Goal: Task Accomplishment & Management: Manage account settings

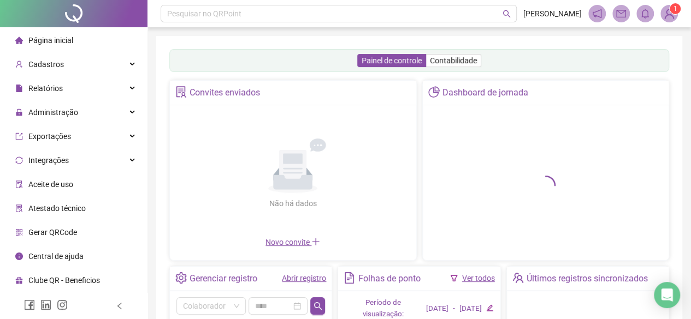
click at [290, 276] on link "Abrir registro" at bounding box center [304, 278] width 44 height 9
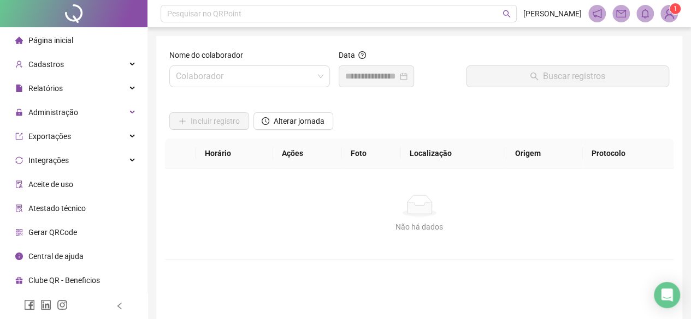
click at [233, 59] on label "Nome do colaborador" at bounding box center [209, 55] width 81 height 12
click at [243, 76] on input "search" at bounding box center [245, 76] width 138 height 21
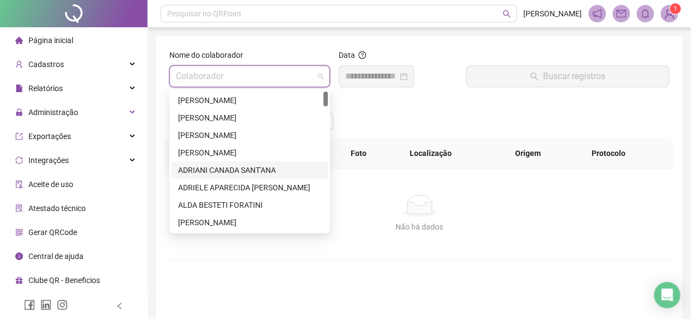
click at [217, 165] on div "ADRIANI CANADA SANT'ANA" at bounding box center [249, 170] width 143 height 12
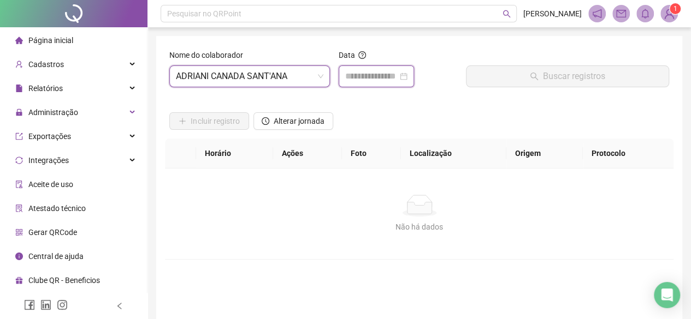
click at [378, 81] on input at bounding box center [371, 76] width 52 height 13
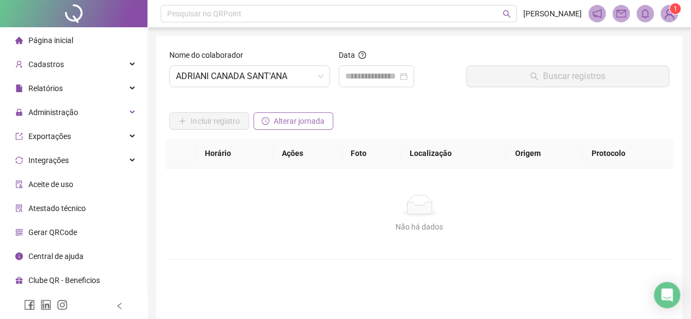
click at [316, 121] on span "Alterar jornada" at bounding box center [298, 121] width 51 height 12
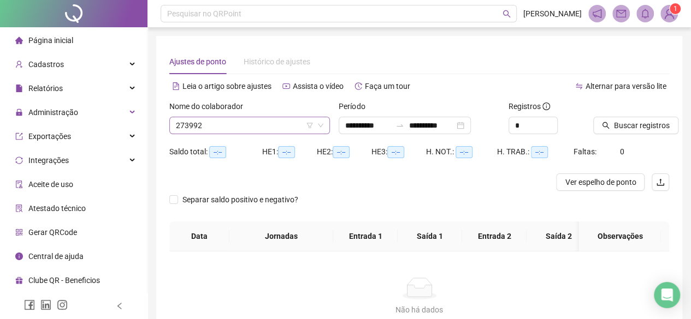
type input "**********"
click at [391, 121] on input "**********" at bounding box center [368, 126] width 46 height 12
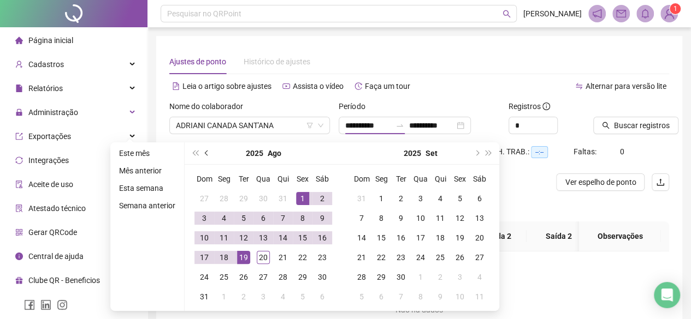
click at [202, 151] on button "prev-year" at bounding box center [207, 153] width 12 height 22
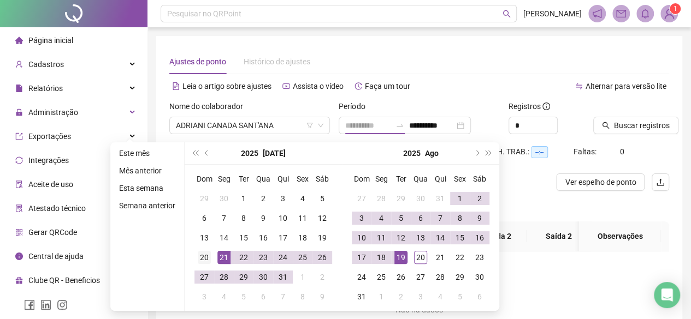
type input "**********"
click at [205, 255] on div "20" at bounding box center [204, 257] width 13 height 13
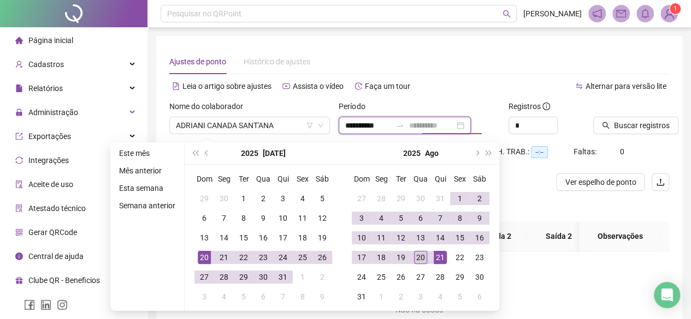
type input "**********"
click at [419, 255] on div "20" at bounding box center [420, 257] width 13 height 13
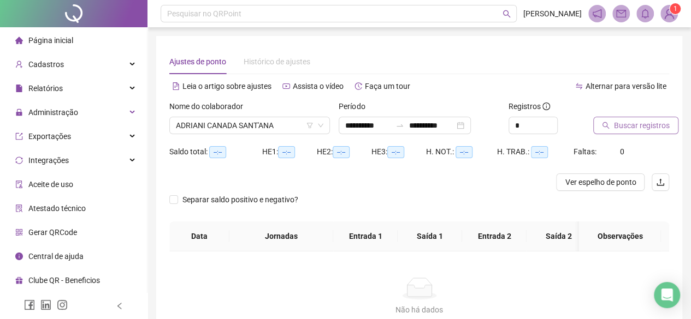
click at [639, 123] on span "Buscar registros" at bounding box center [642, 126] width 56 height 12
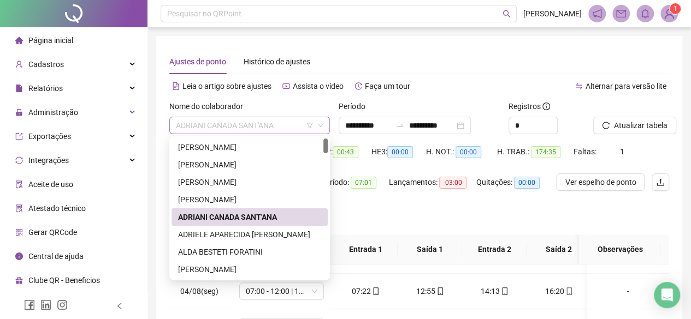
click at [225, 134] on div "ADRIANI CANADA SANT'ANA" at bounding box center [249, 125] width 160 height 17
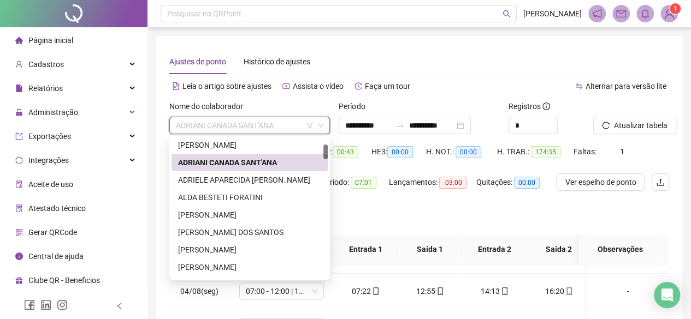
click at [276, 130] on span "ADRIANI CANADA SANT'ANA" at bounding box center [249, 125] width 147 height 16
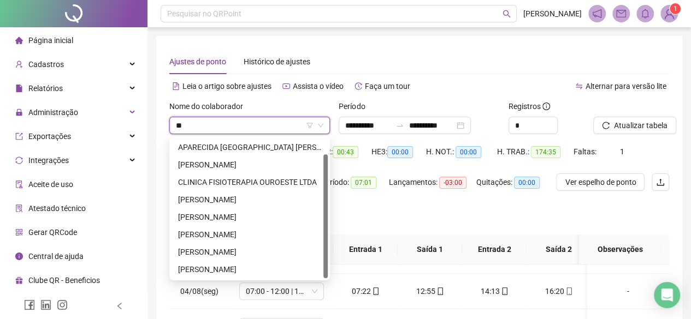
scroll to position [0, 0]
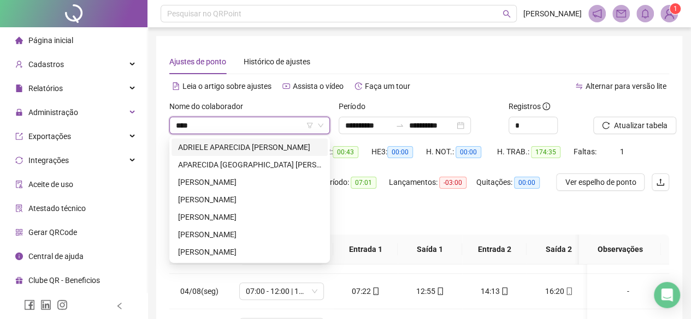
type input "*****"
click at [288, 163] on div "APARECIDA LISBOA SAMPAIO LEITE" at bounding box center [249, 165] width 143 height 12
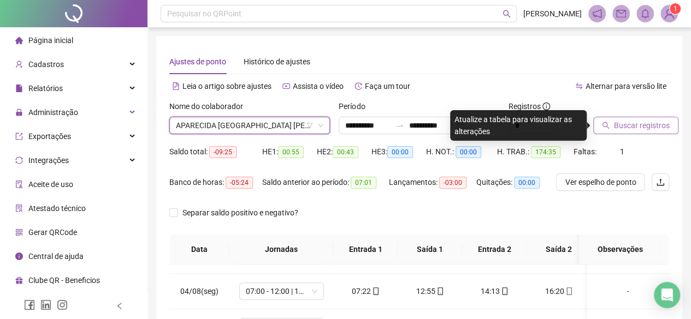
click at [641, 120] on span "Buscar registros" at bounding box center [642, 126] width 56 height 12
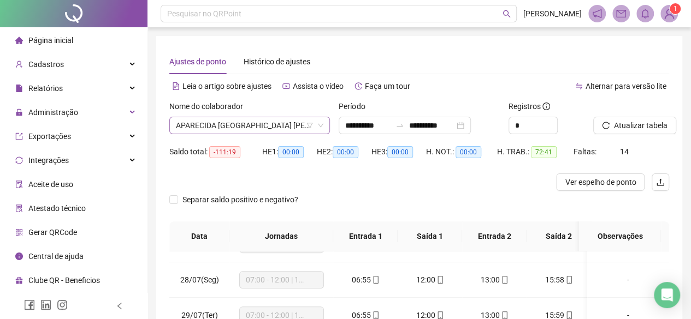
scroll to position [105, 0]
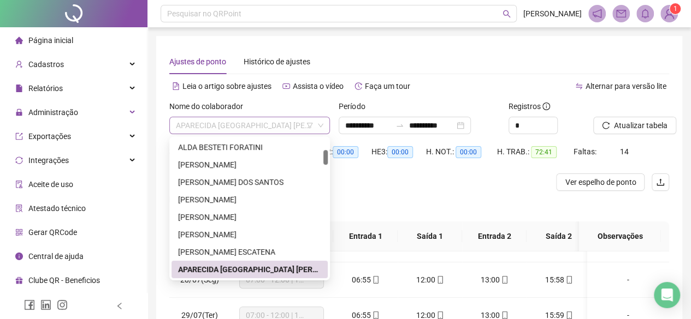
click at [229, 121] on span "APARECIDA LISBOA SAMPAIO LEITE" at bounding box center [249, 125] width 147 height 16
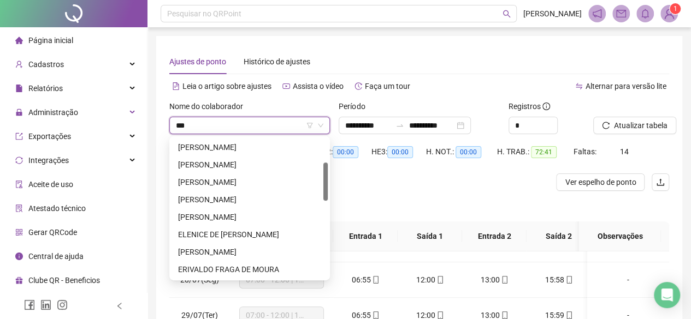
scroll to position [0, 0]
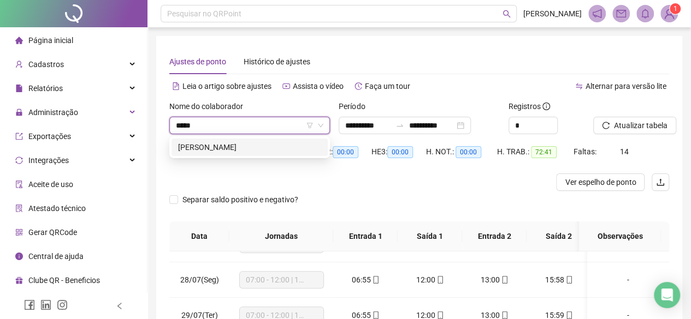
type input "******"
click at [261, 153] on div "DEBORA ANTONIA DE CARVALHO NOVAIS" at bounding box center [249, 147] width 143 height 12
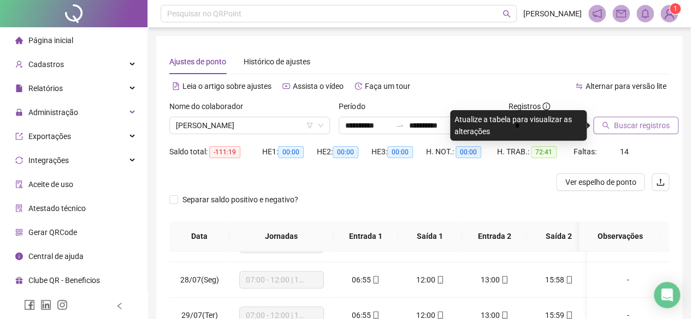
click at [628, 124] on span "Buscar registros" at bounding box center [642, 126] width 56 height 12
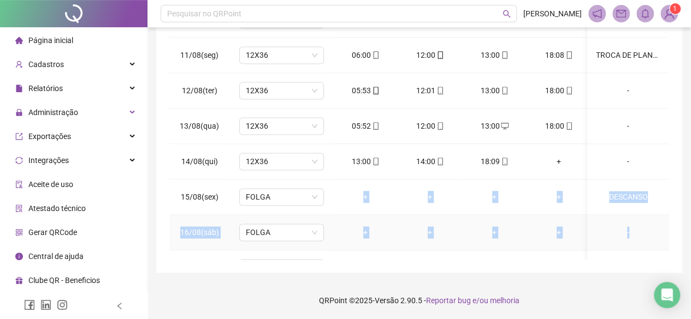
scroll to position [905, 0]
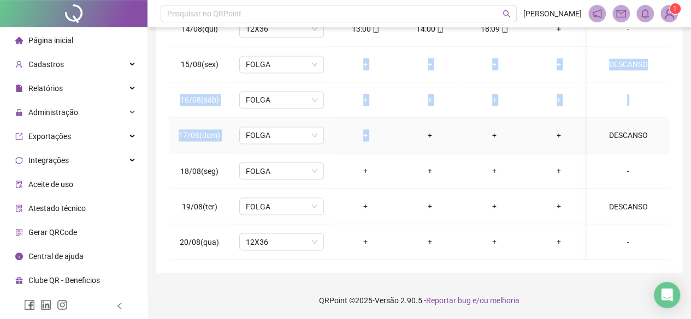
drag, startPoint x: 365, startPoint y: 219, endPoint x: 416, endPoint y: 129, distance: 103.2
click at [417, 129] on div "+" at bounding box center [429, 135] width 47 height 12
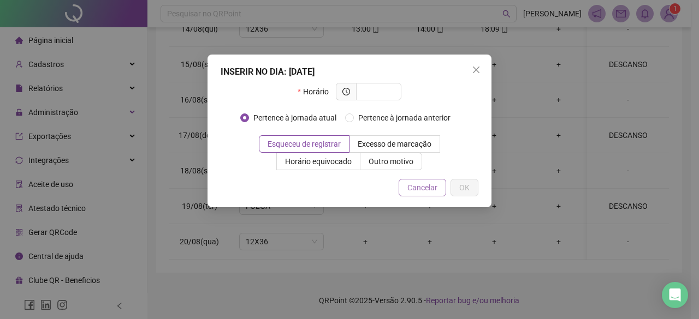
click at [426, 193] on span "Cancelar" at bounding box center [422, 188] width 30 height 12
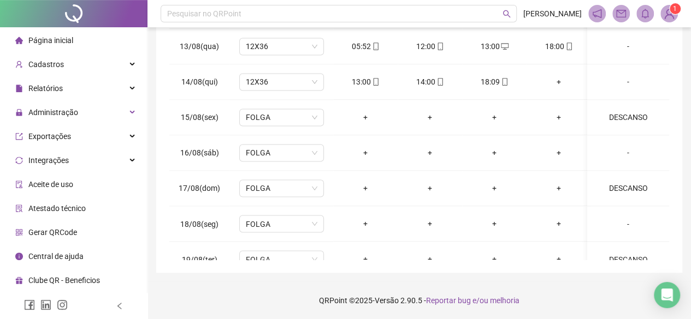
scroll to position [741, 0]
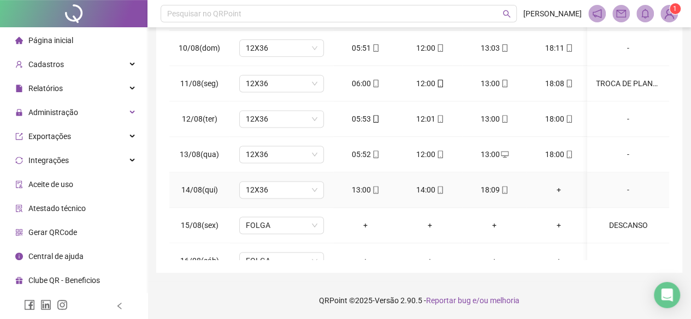
click at [618, 185] on div "-" at bounding box center [628, 190] width 64 height 12
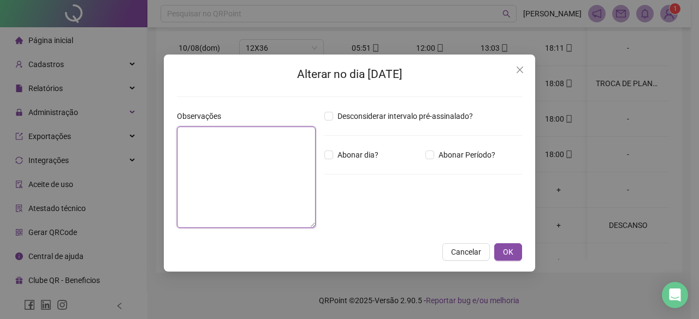
click at [289, 159] on textarea at bounding box center [246, 178] width 139 height 102
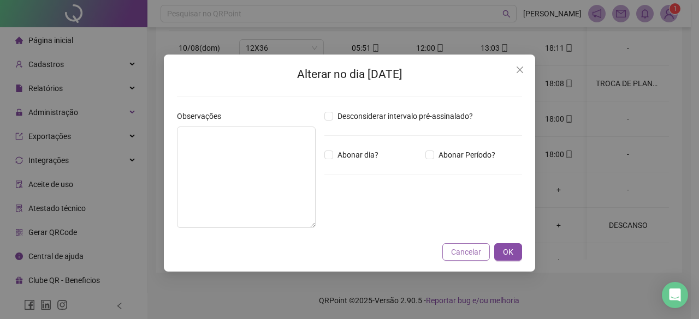
click at [471, 252] on span "Cancelar" at bounding box center [466, 252] width 30 height 12
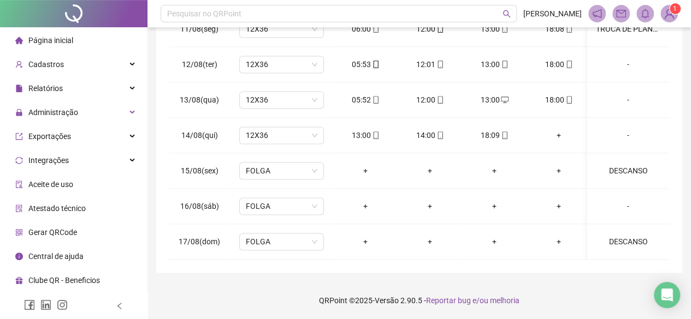
scroll to position [905, 0]
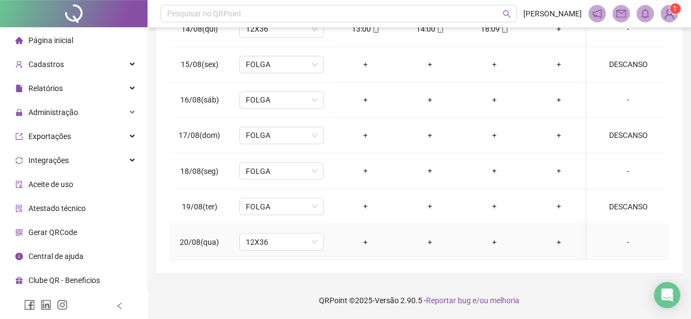
click at [621, 236] on div "-" at bounding box center [628, 242] width 64 height 12
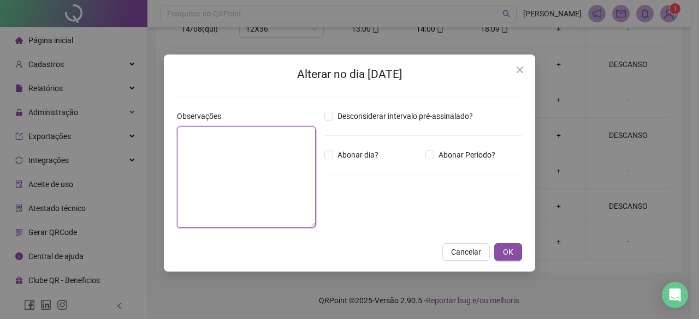
click at [258, 184] on textarea at bounding box center [246, 178] width 139 height 102
type textarea "*"
type textarea "**********"
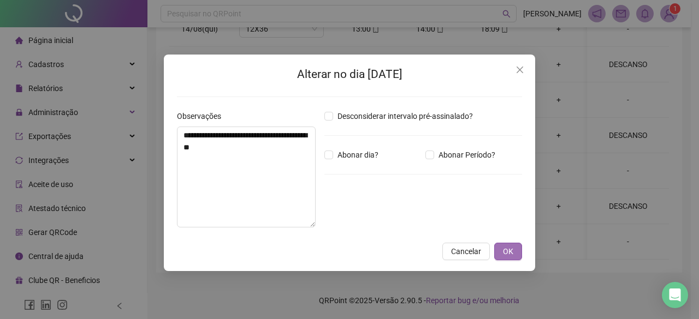
click at [507, 252] on span "OK" at bounding box center [508, 252] width 10 height 12
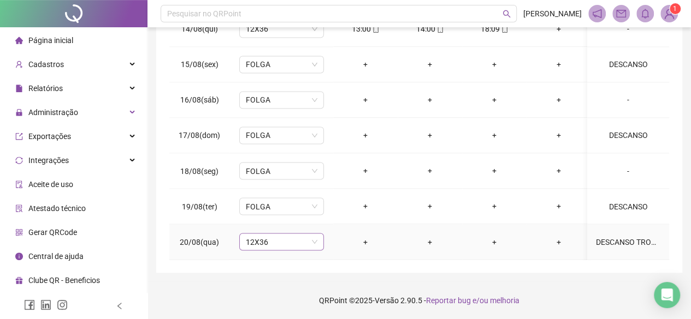
click at [287, 234] on span "12X36" at bounding box center [282, 242] width 72 height 16
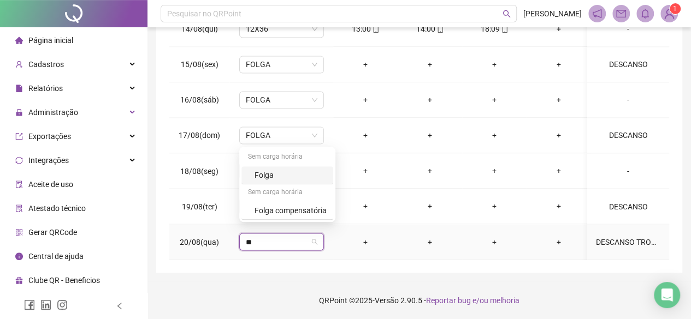
type input "***"
click at [279, 175] on div "Folga" at bounding box center [290, 175] width 72 height 12
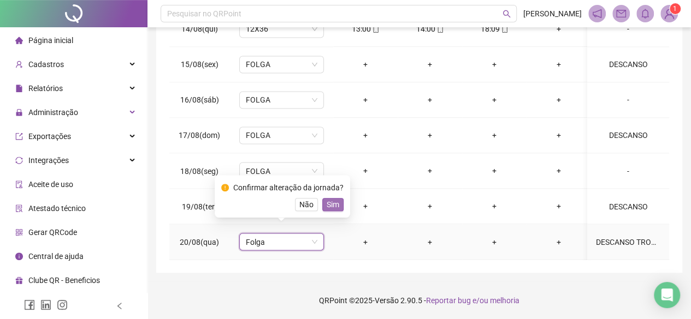
click at [328, 204] on span "Sim" at bounding box center [332, 205] width 13 height 12
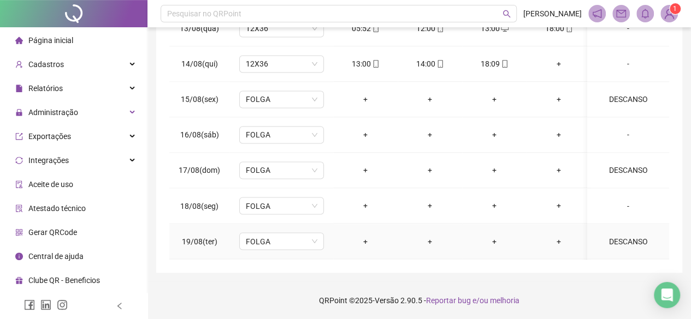
scroll to position [796, 0]
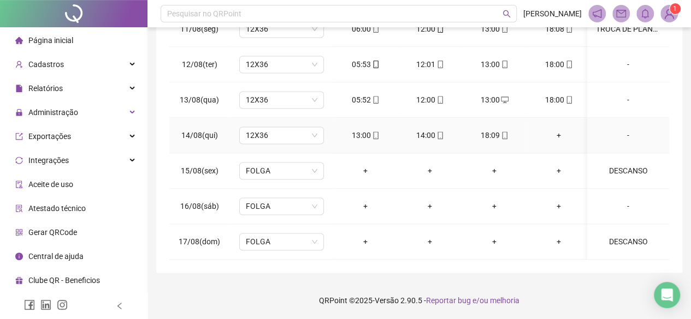
click at [622, 130] on div "-" at bounding box center [628, 135] width 64 height 12
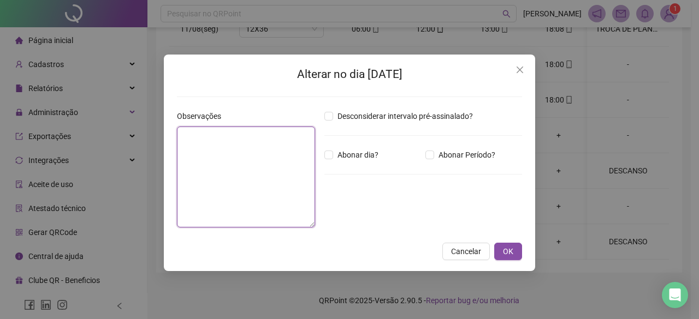
click at [248, 159] on textarea at bounding box center [246, 177] width 138 height 101
type textarea "**********"
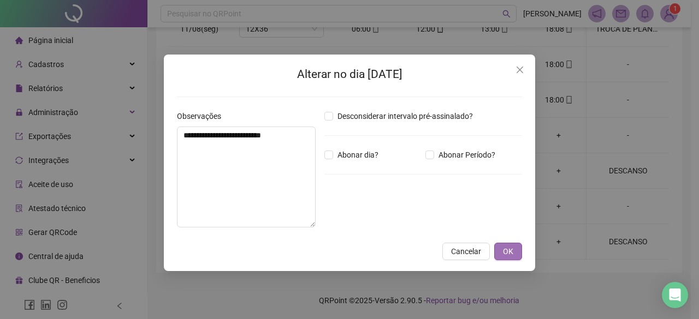
click at [503, 252] on span "OK" at bounding box center [508, 252] width 10 height 12
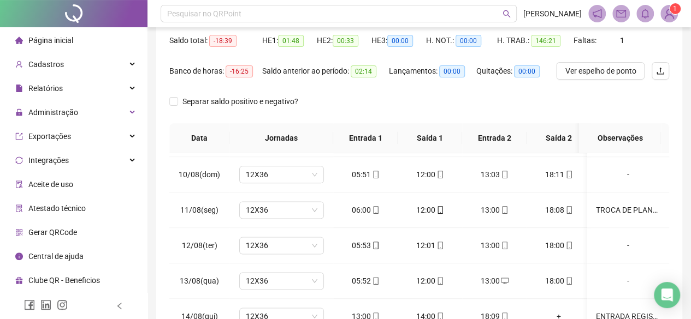
scroll to position [0, 0]
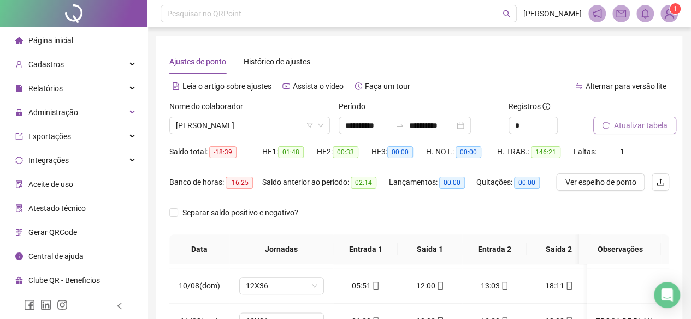
click at [628, 128] on span "Atualizar tabela" at bounding box center [640, 126] width 53 height 12
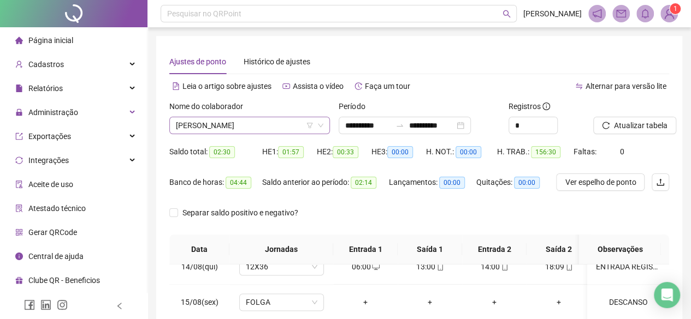
click at [257, 126] on span "DEBORA ANTONIA DE CARVALHO NOVAIS" at bounding box center [249, 125] width 147 height 16
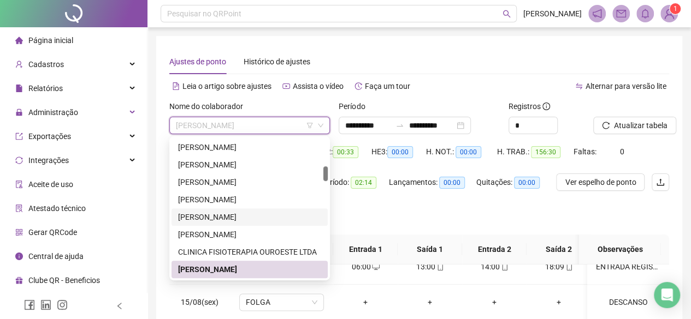
scroll to position [371, 0]
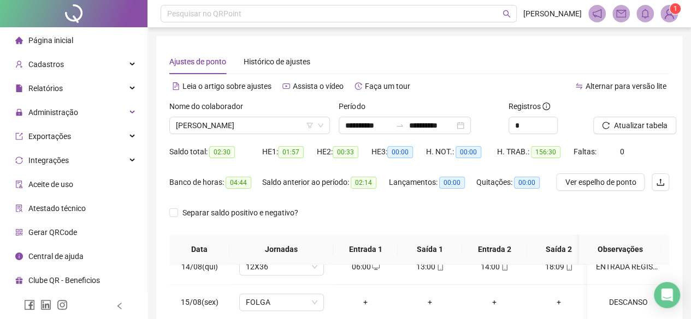
click at [485, 56] on div "Ajustes de ponto Histórico de ajustes" at bounding box center [418, 61] width 499 height 25
drag, startPoint x: 299, startPoint y: 124, endPoint x: 291, endPoint y: 126, distance: 8.4
click at [291, 126] on span "DEBORA ANTONIA DE CARVALHO NOVAIS" at bounding box center [249, 125] width 147 height 16
click at [168, 169] on div "**********" at bounding box center [419, 273] width 526 height 475
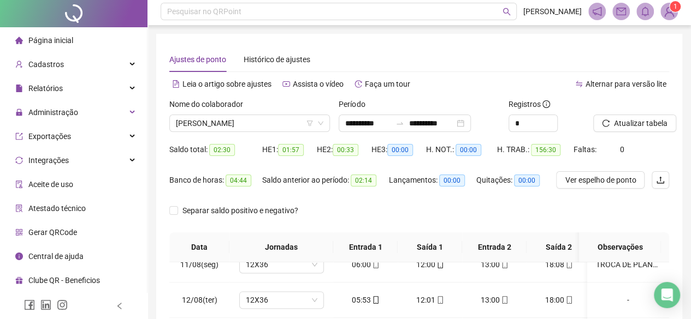
scroll to position [0, 0]
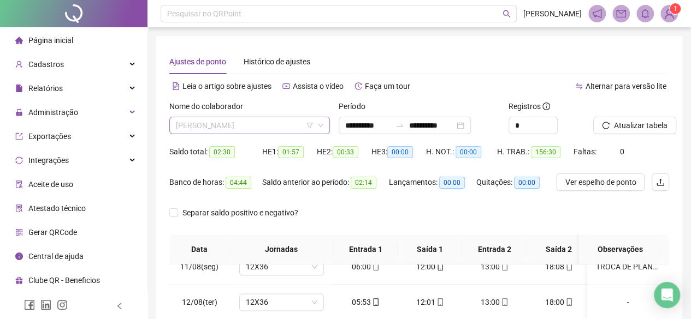
click at [239, 126] on span "DEBORA ANTONIA DE CARVALHO NOVAIS" at bounding box center [249, 125] width 147 height 16
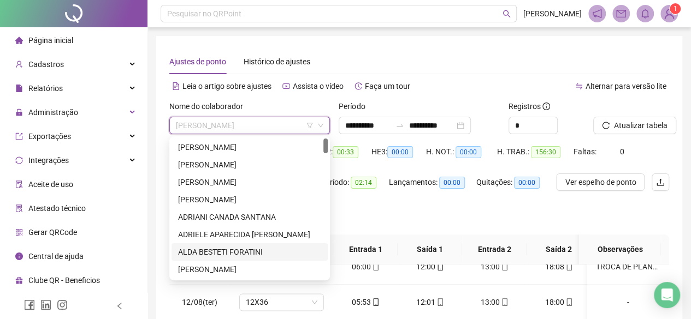
drag, startPoint x: 327, startPoint y: 157, endPoint x: 323, endPoint y: 120, distance: 37.3
click at [323, 120] on body "**********" at bounding box center [345, 159] width 691 height 319
click at [246, 151] on div "ADENICE PEREIRA DE SOUZA GONZAGA" at bounding box center [249, 147] width 143 height 12
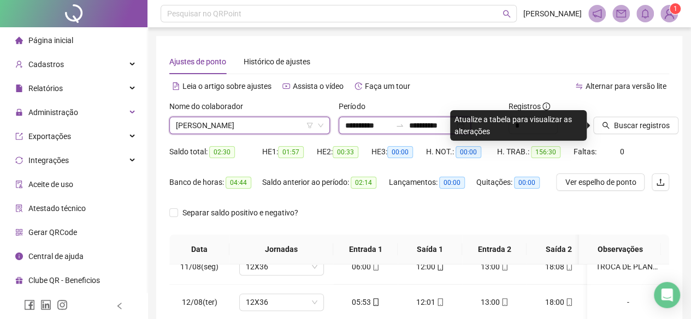
click at [382, 129] on input "**********" at bounding box center [368, 126] width 46 height 12
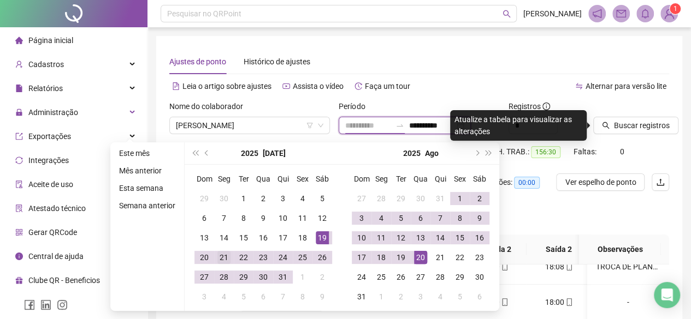
type input "**********"
click at [225, 259] on div "21" at bounding box center [223, 257] width 13 height 13
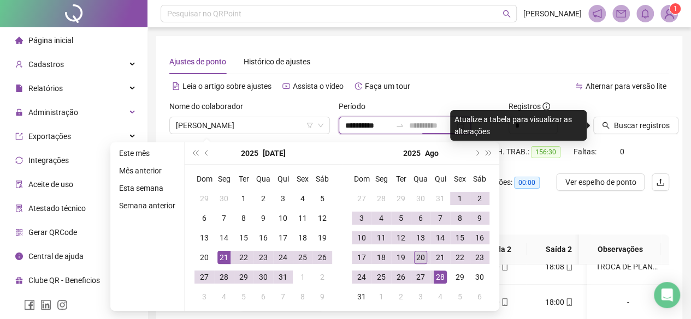
type input "**********"
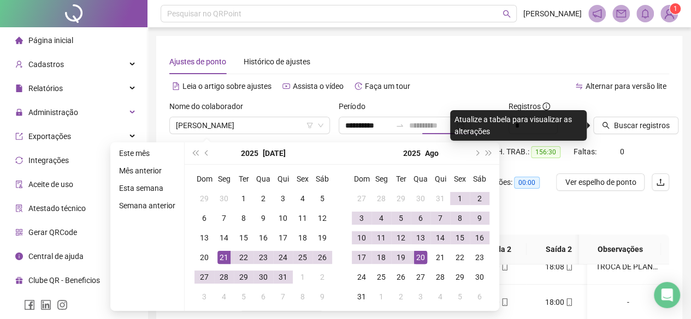
click at [422, 258] on div "20" at bounding box center [420, 257] width 13 height 13
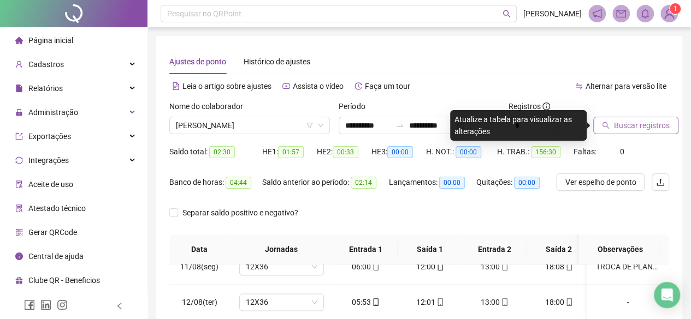
click at [630, 121] on span "Buscar registros" at bounding box center [642, 126] width 56 height 12
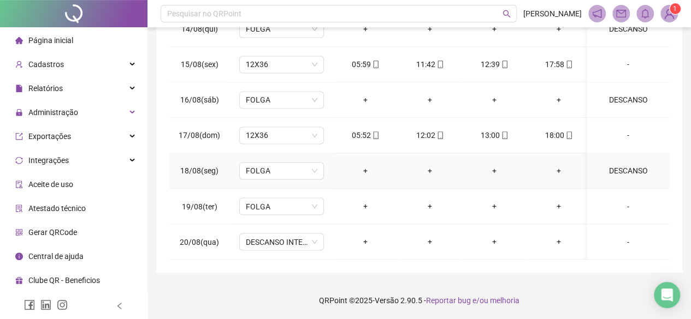
scroll to position [870, 0]
click at [294, 234] on span "DESCANSO INTER-JORNADA" at bounding box center [282, 242] width 72 height 16
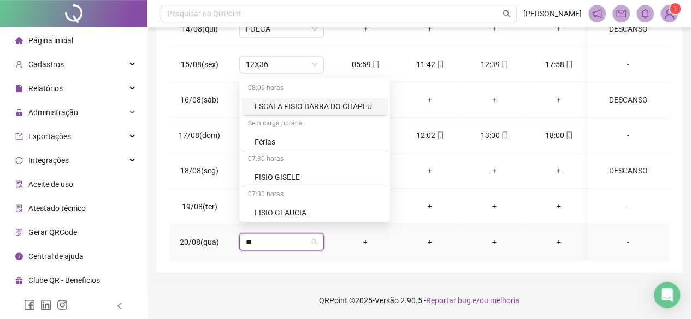
type input "***"
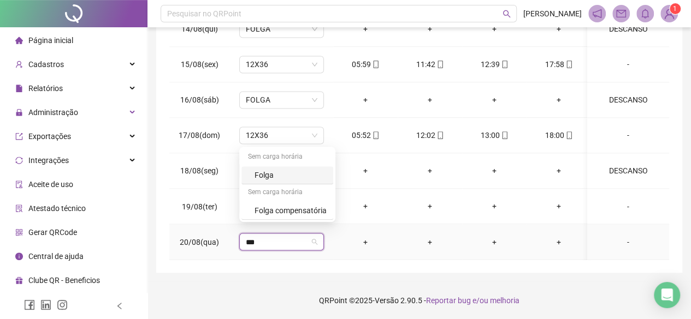
click at [269, 170] on div "Folga" at bounding box center [290, 175] width 72 height 12
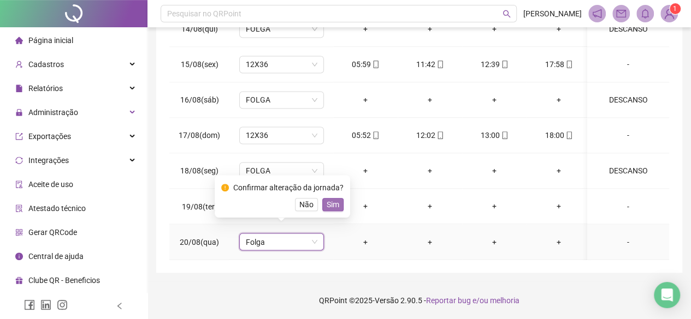
click at [337, 200] on button "Sim" at bounding box center [332, 204] width 21 height 13
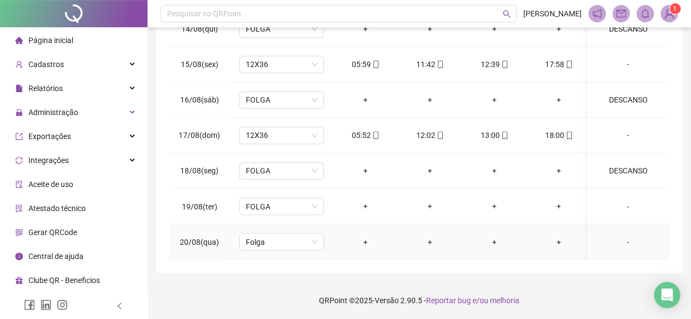
click at [617, 236] on div "-" at bounding box center [628, 242] width 64 height 12
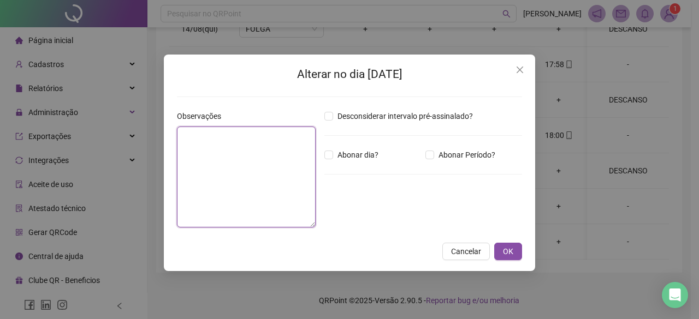
click at [226, 152] on textarea at bounding box center [246, 177] width 139 height 101
type textarea "********"
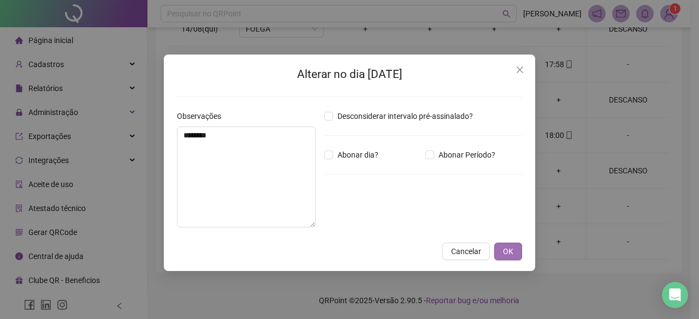
click at [502, 243] on button "OK" at bounding box center [508, 251] width 28 height 17
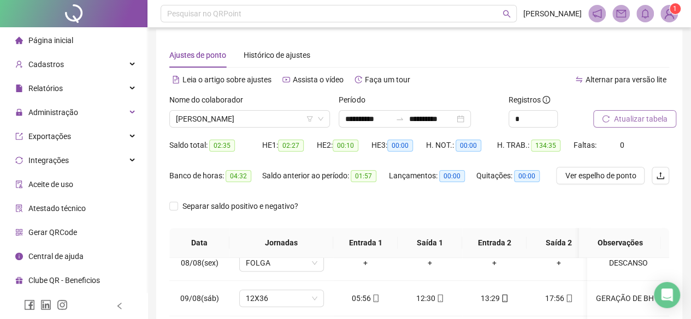
scroll to position [0, 0]
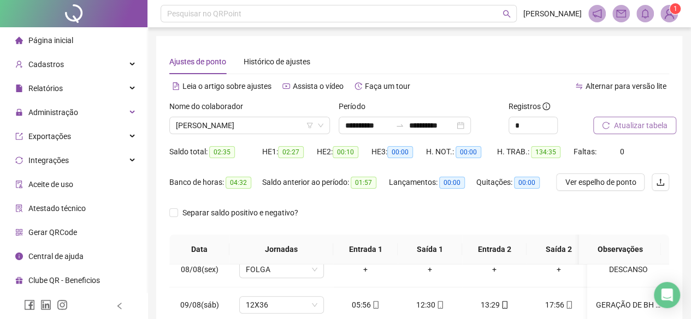
click at [654, 123] on span "Atualizar tabela" at bounding box center [640, 126] width 53 height 12
click at [246, 130] on span "ADENICE PEREIRA DE SOUZA GONZAGA" at bounding box center [249, 125] width 147 height 16
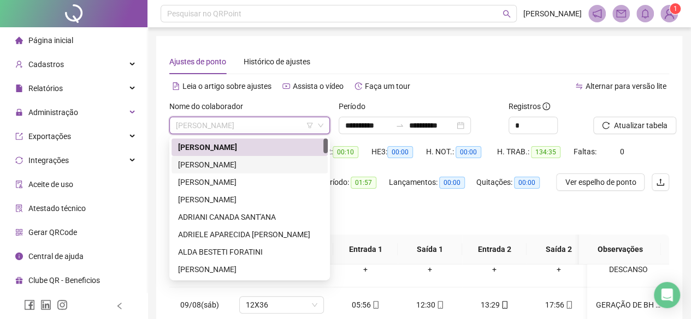
click at [224, 169] on div "ADEVILTON DE PAULA" at bounding box center [249, 165] width 143 height 12
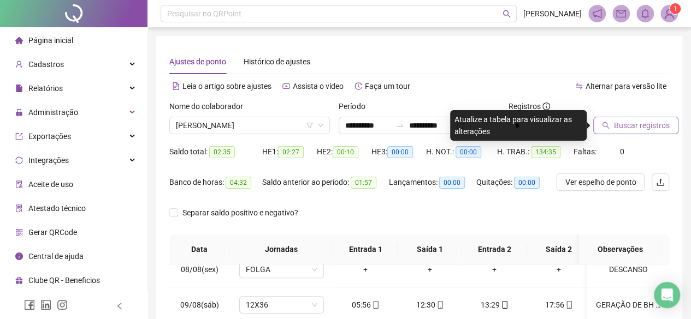
click at [637, 133] on button "Buscar registros" at bounding box center [635, 125] width 85 height 17
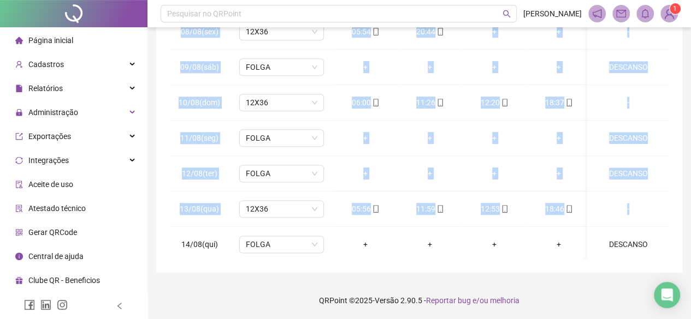
scroll to position [0, 12]
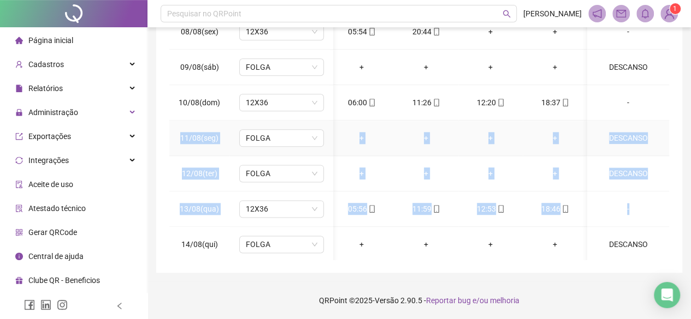
drag, startPoint x: 668, startPoint y: 193, endPoint x: 657, endPoint y: 85, distance: 108.6
click at [657, 85] on div "**********" at bounding box center [419, 35] width 526 height 475
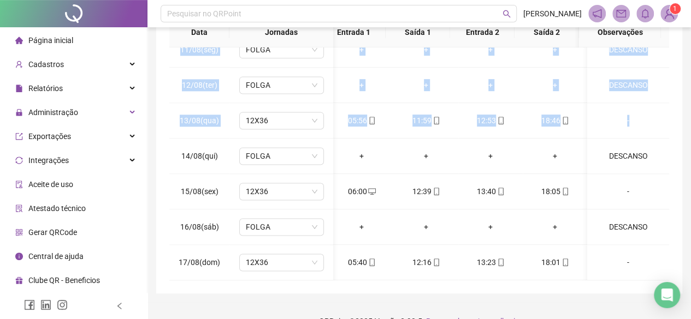
scroll to position [227, 0]
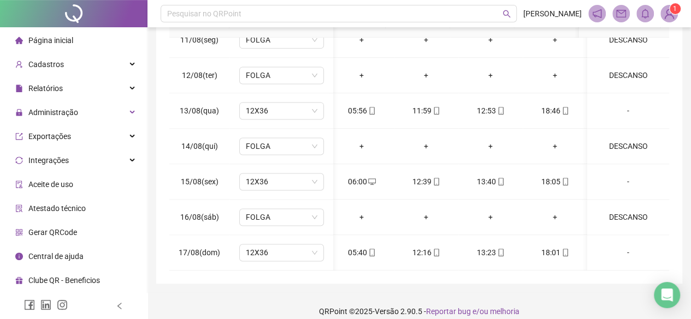
click at [521, 298] on footer "QRPoint © 2025 - Versão 2.90.5 - Reportar bug e/ou melhoria" at bounding box center [418, 312] width 543 height 38
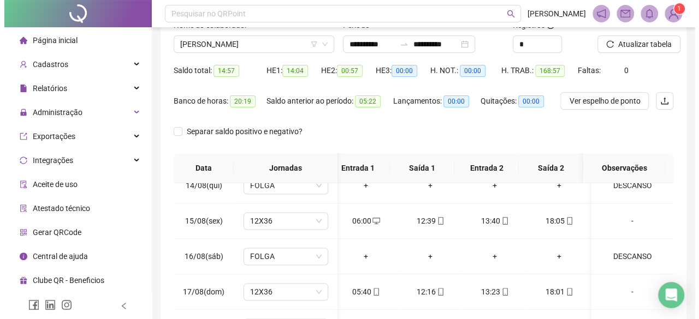
scroll to position [0, 0]
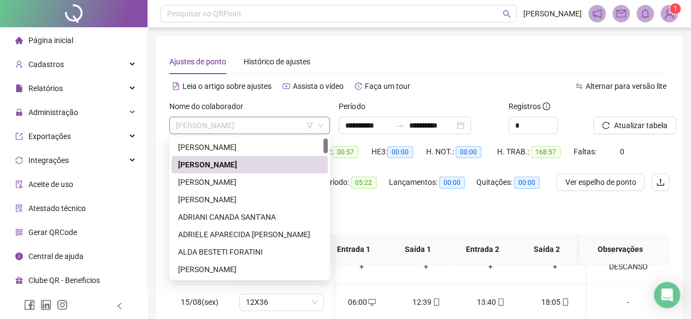
click at [279, 123] on span "ADEVILTON DE PAULA" at bounding box center [249, 125] width 147 height 16
click at [222, 180] on div "ADRIANA MARINHO DE CARVALHO" at bounding box center [249, 182] width 143 height 12
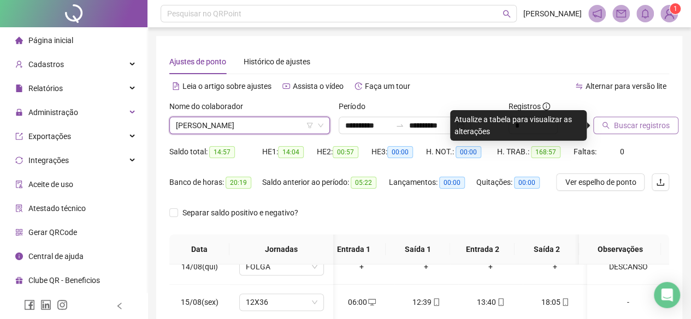
click at [621, 118] on button "Buscar registros" at bounding box center [635, 125] width 85 height 17
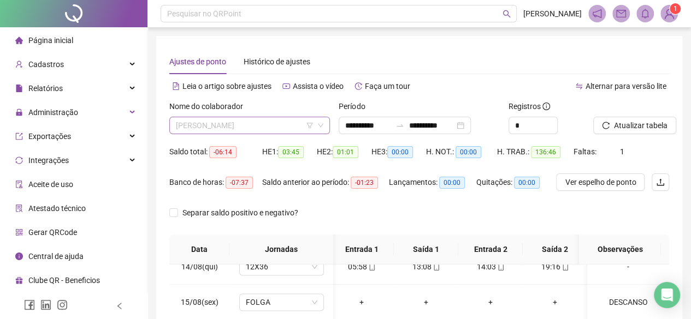
click at [273, 127] on span "ADRIANA MARINHO DE CARVALHO" at bounding box center [249, 125] width 147 height 16
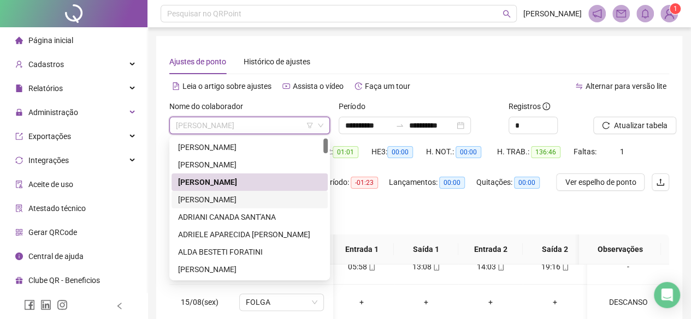
click at [238, 201] on div "ADRIANA PEREIRA DE OLIVEIRA" at bounding box center [249, 200] width 143 height 12
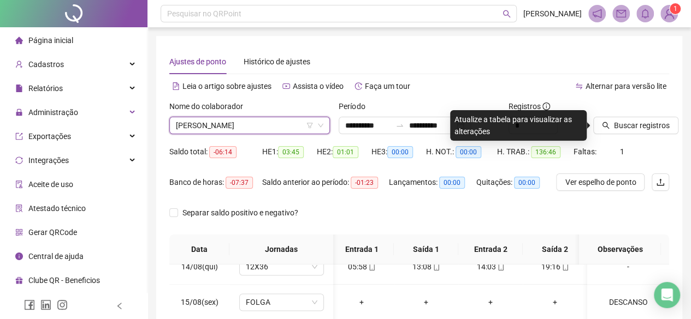
click at [301, 118] on span "ADRIANA PEREIRA DE OLIVEIRA" at bounding box center [249, 125] width 147 height 16
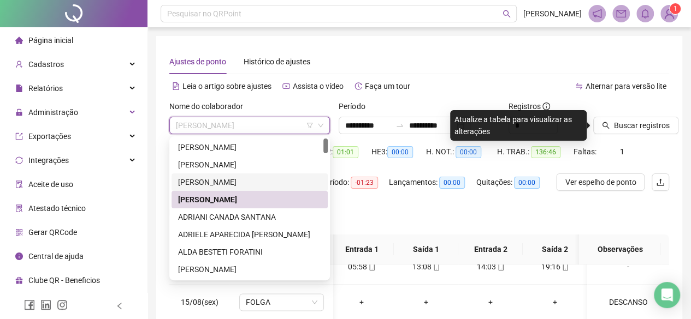
click at [224, 185] on div "ADRIANA MARINHO DE CARVALHO" at bounding box center [249, 182] width 143 height 12
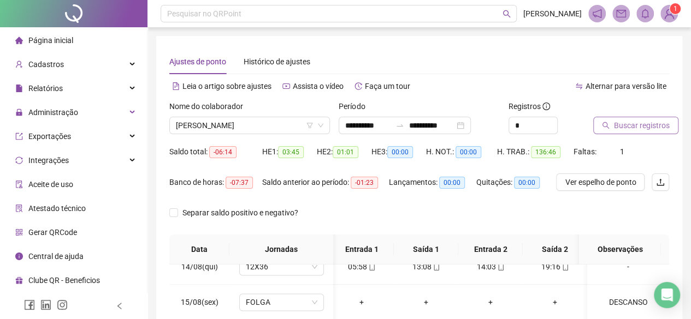
click at [645, 133] on button "Buscar registros" at bounding box center [635, 125] width 85 height 17
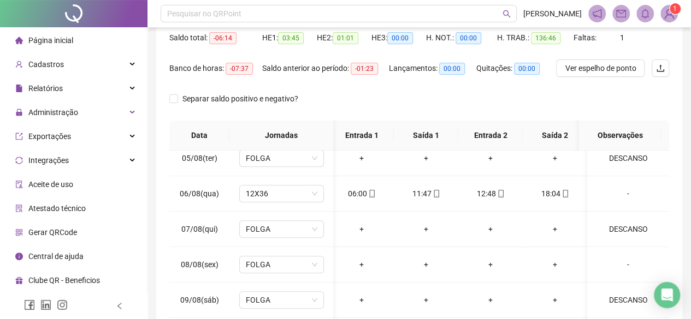
scroll to position [39, 0]
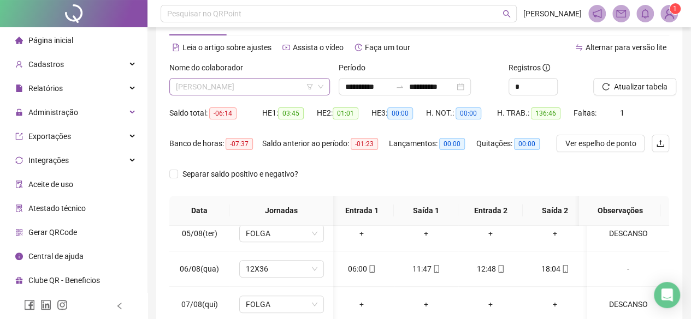
click at [262, 83] on span "ADRIANA MARINHO DE CARVALHO" at bounding box center [249, 87] width 147 height 16
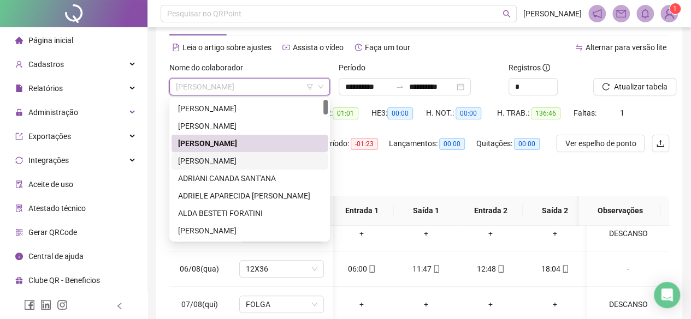
click at [207, 163] on div "ADRIANA PEREIRA DE OLIVEIRA" at bounding box center [249, 161] width 143 height 12
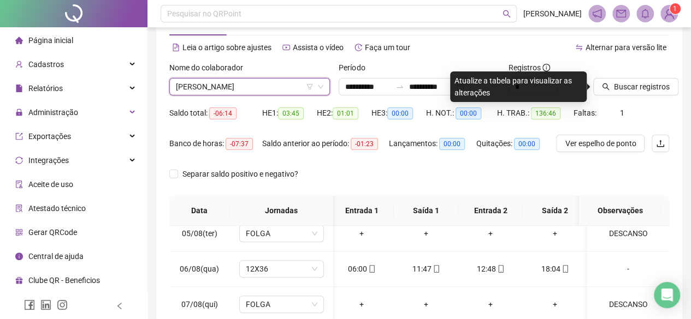
click at [622, 77] on div at bounding box center [617, 70] width 49 height 16
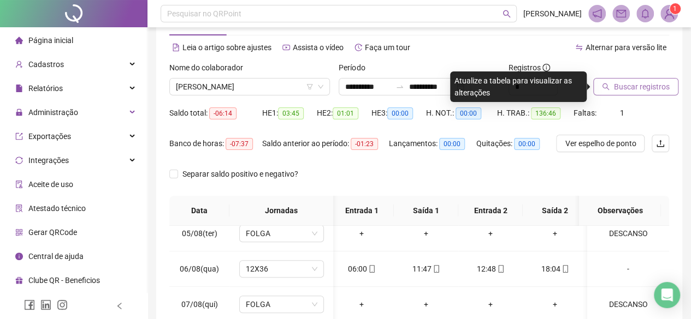
click at [628, 84] on span "Buscar registros" at bounding box center [642, 87] width 56 height 12
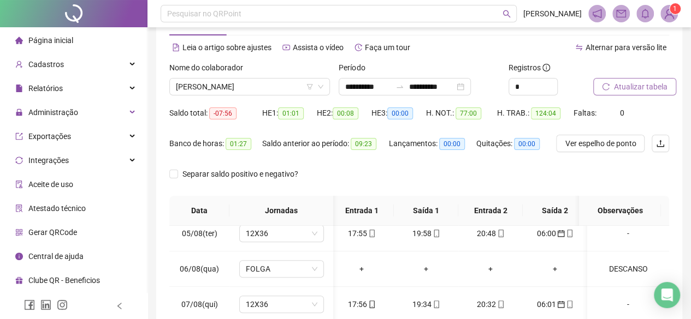
drag, startPoint x: 690, startPoint y: 173, endPoint x: 689, endPoint y: 208, distance: 35.0
click at [689, 208] on div "**********" at bounding box center [418, 240] width 543 height 558
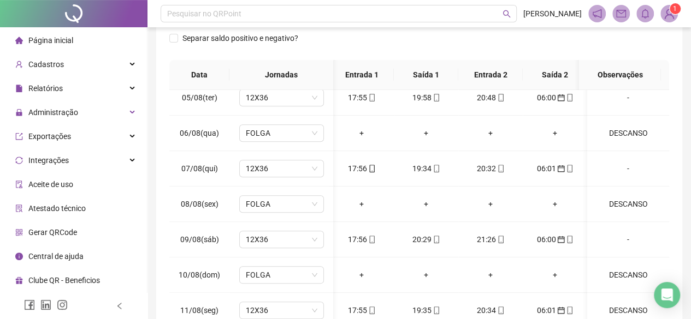
scroll to position [0, 4]
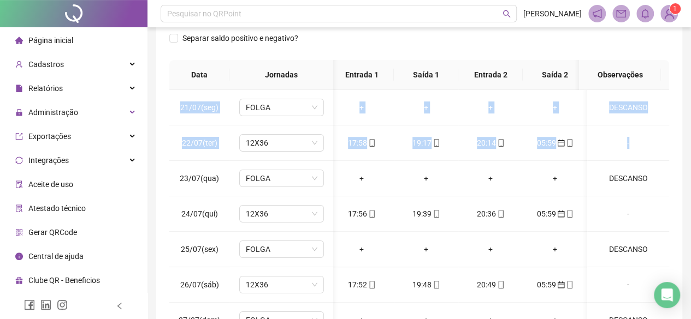
drag, startPoint x: 638, startPoint y: 125, endPoint x: 698, endPoint y: 129, distance: 60.2
click at [687, 127] on div "**********" at bounding box center [418, 104] width 543 height 558
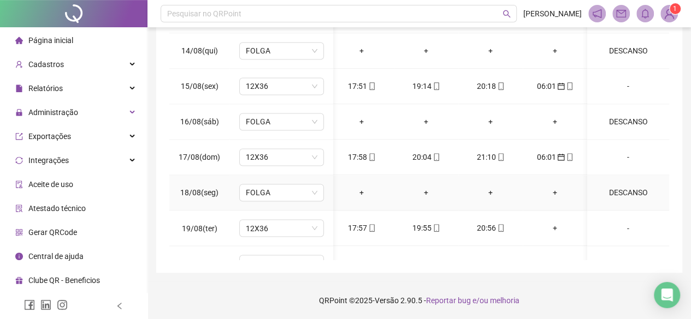
scroll to position [870, 4]
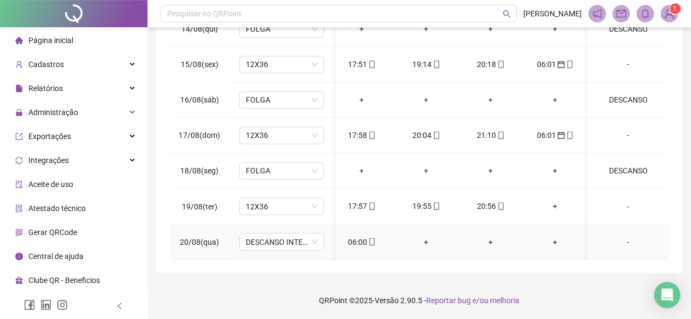
click at [356, 236] on div "06:00" at bounding box center [361, 242] width 47 height 12
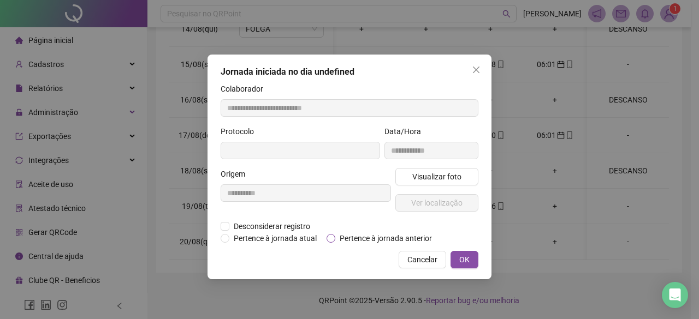
type input "**********"
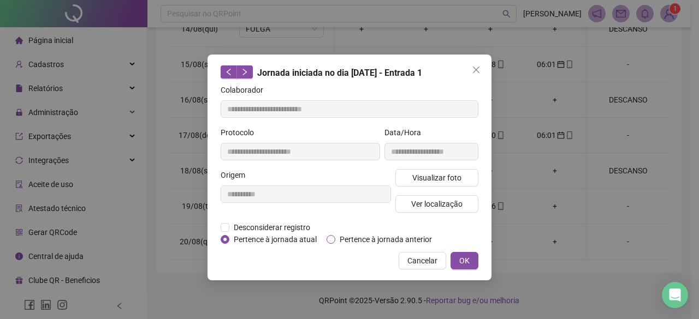
click at [367, 238] on span "Pertence à jornada anterior" at bounding box center [385, 240] width 101 height 12
click at [468, 255] on span "OK" at bounding box center [464, 261] width 10 height 12
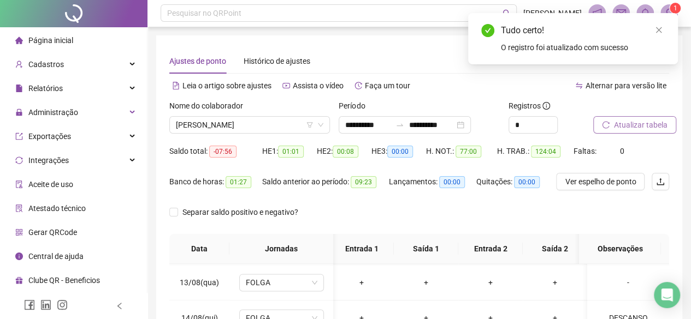
scroll to position [0, 0]
click at [658, 122] on span "Atualizar tabela" at bounding box center [640, 126] width 53 height 12
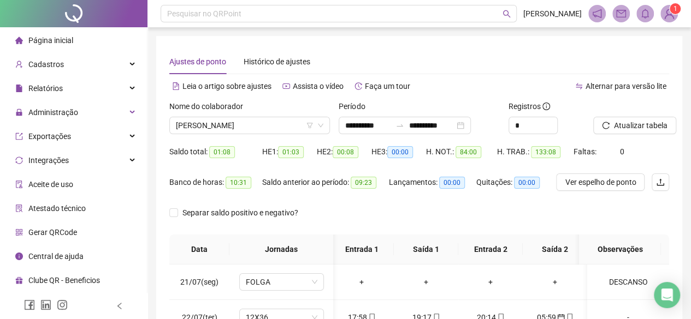
click at [278, 137] on div "Nome do colaborador ADRIANA PEREIRA DE OLIVEIRA" at bounding box center [249, 121] width 169 height 43
click at [269, 132] on span "ADRIANA PEREIRA DE OLIVEIRA" at bounding box center [249, 125] width 147 height 16
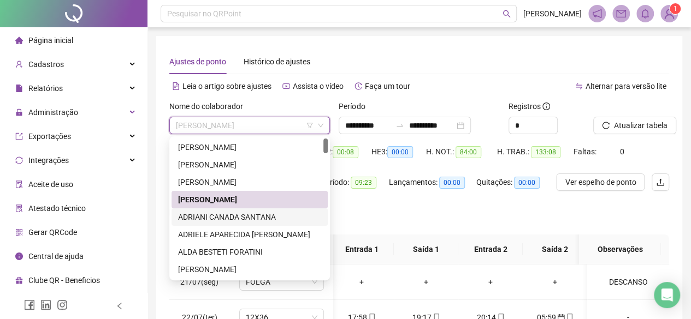
click at [230, 221] on div "ADRIANI CANADA SANT'ANA" at bounding box center [249, 217] width 143 height 12
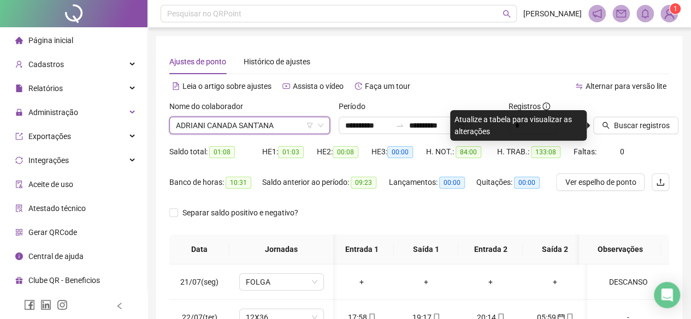
click at [634, 116] on div at bounding box center [617, 108] width 49 height 16
click at [640, 127] on span "Buscar registros" at bounding box center [642, 126] width 56 height 12
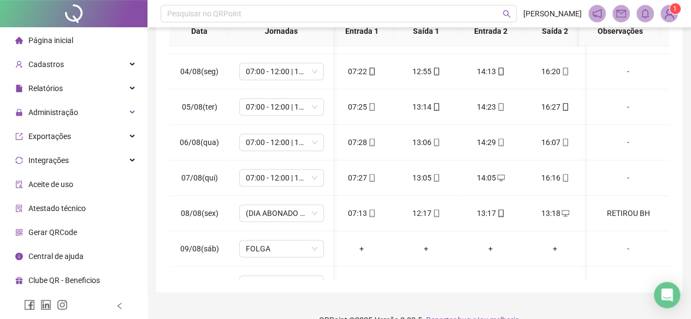
scroll to position [542, 4]
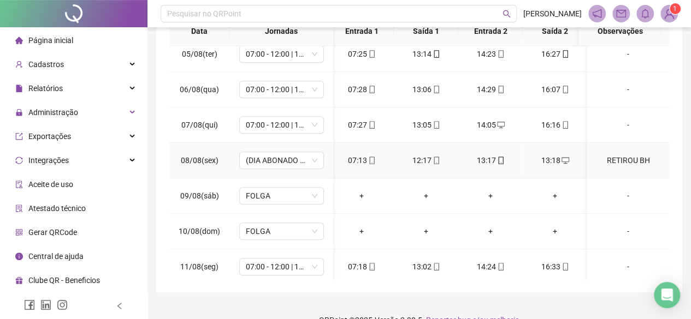
click at [604, 156] on div "RETIROU BH" at bounding box center [628, 160] width 64 height 12
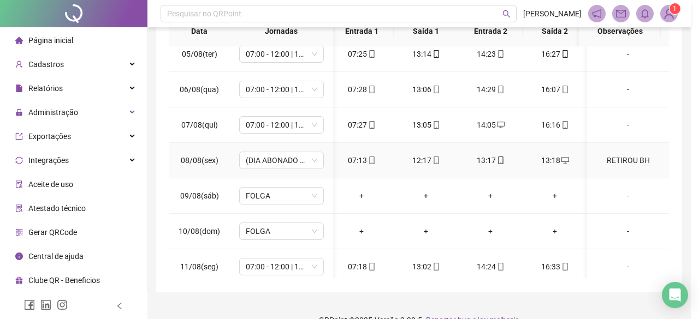
type textarea "**********"
type input "*****"
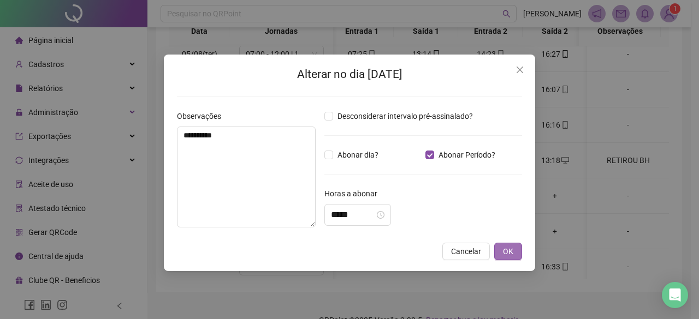
click at [519, 246] on button "OK" at bounding box center [508, 251] width 28 height 17
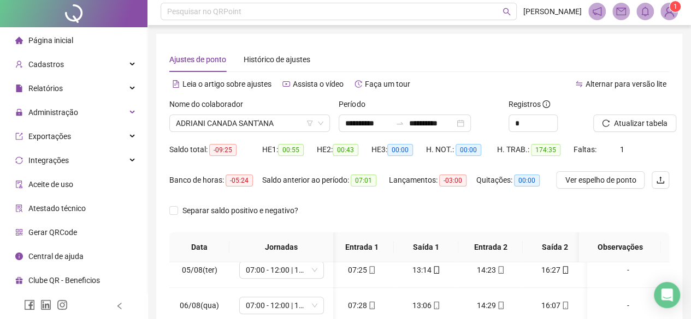
scroll to position [0, 0]
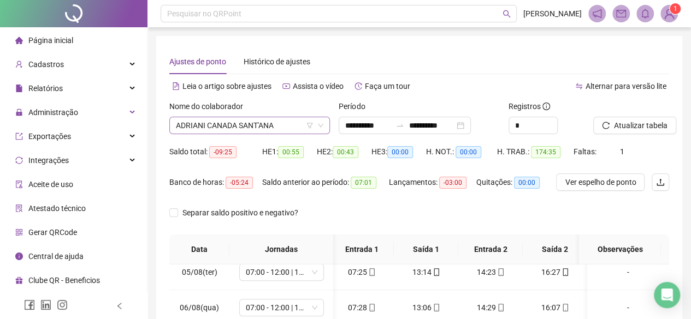
click at [212, 133] on span "ADRIANI CANADA SANT'ANA" at bounding box center [249, 125] width 147 height 16
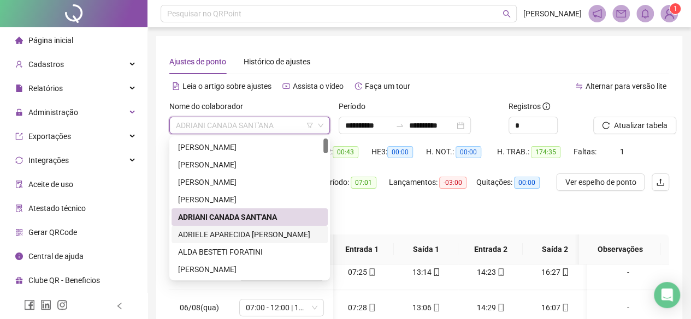
click at [217, 235] on div "ADRIELE APARECIDA POMPEU DA SILVA" at bounding box center [249, 235] width 143 height 12
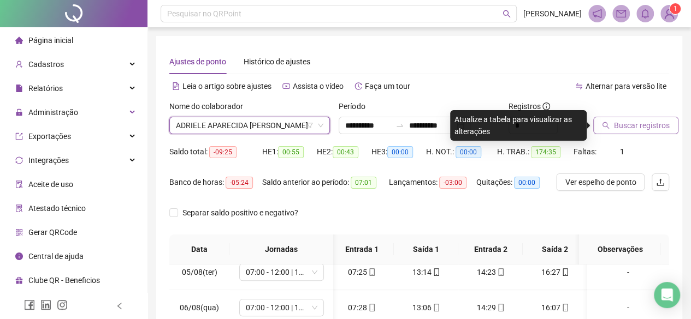
click at [626, 126] on span "Buscar registros" at bounding box center [642, 126] width 56 height 12
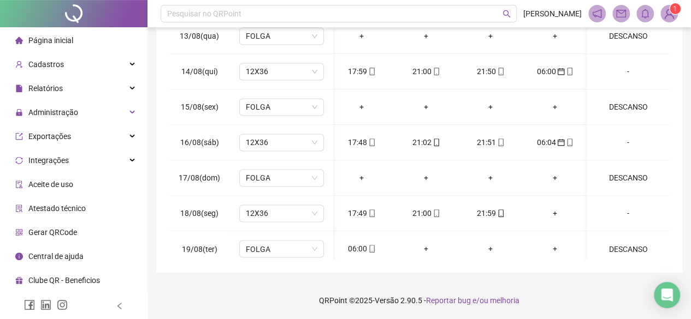
scroll to position [870, 4]
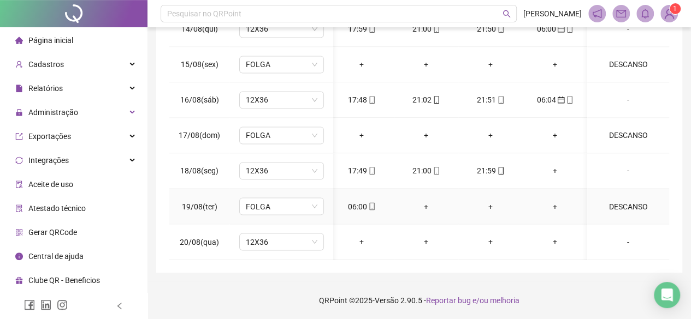
click at [358, 200] on div "06:00" at bounding box center [361, 206] width 47 height 12
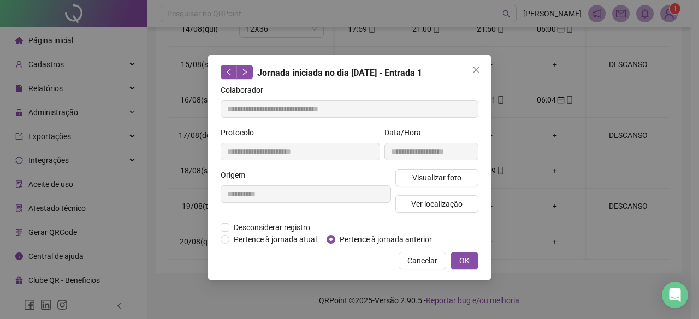
type input "**********"
click at [385, 239] on span "Pertence à jornada anterior" at bounding box center [385, 240] width 101 height 12
click at [471, 261] on button "OK" at bounding box center [464, 260] width 28 height 17
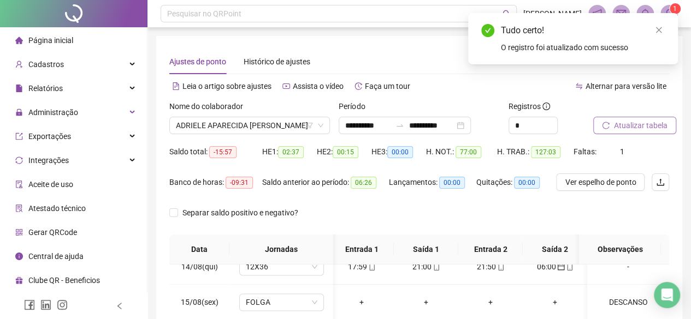
scroll to position [0, 0]
click at [611, 131] on button "Atualizar tabela" at bounding box center [634, 125] width 83 height 17
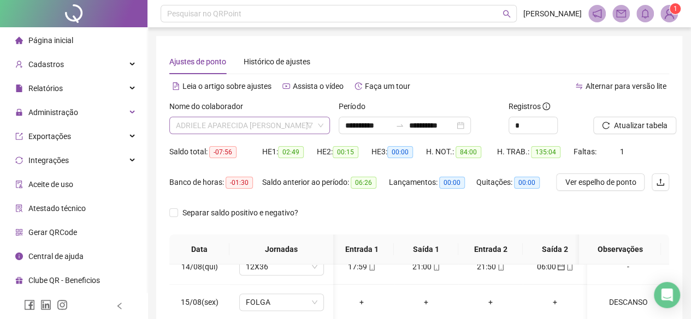
click at [200, 126] on span "ADRIELE APARECIDA POMPEU DA SILVA" at bounding box center [249, 125] width 147 height 16
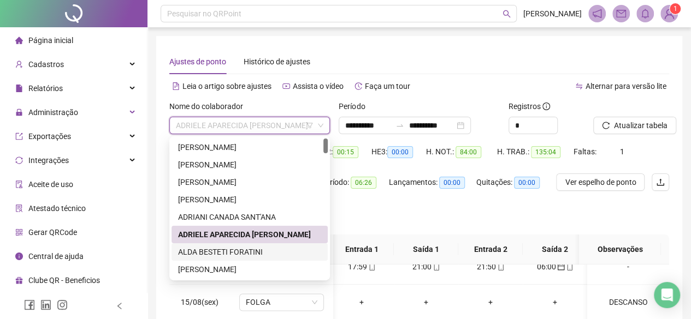
click at [199, 255] on div "ALDA BESTETI FORATINI" at bounding box center [249, 252] width 143 height 12
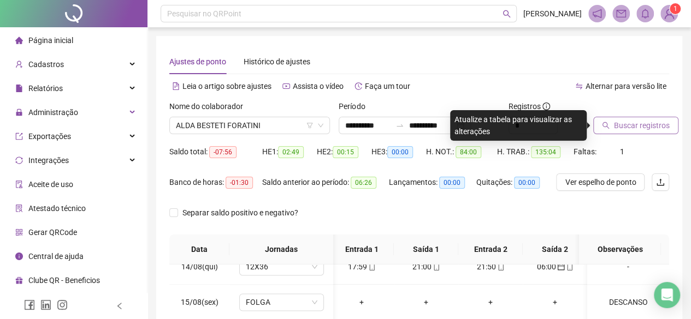
click at [646, 124] on span "Buscar registros" at bounding box center [642, 126] width 56 height 12
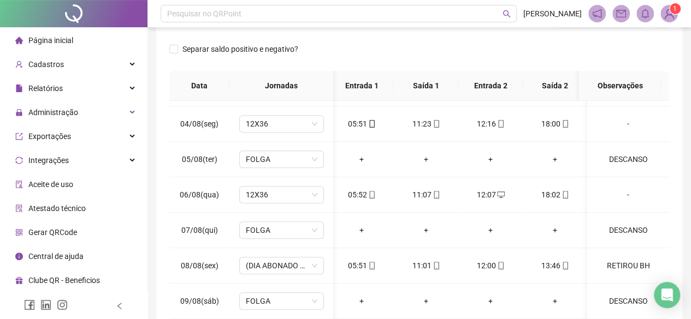
scroll to position [546, 4]
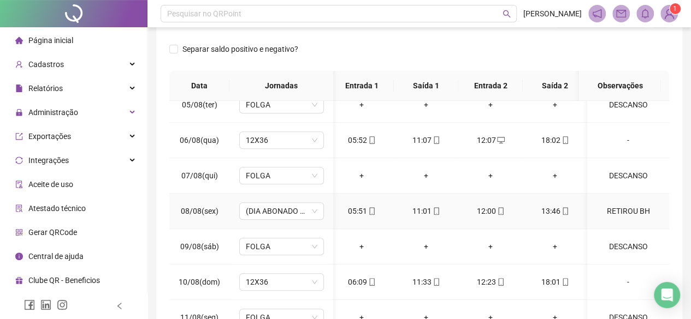
click at [609, 205] on div "RETIROU BH" at bounding box center [628, 211] width 64 height 12
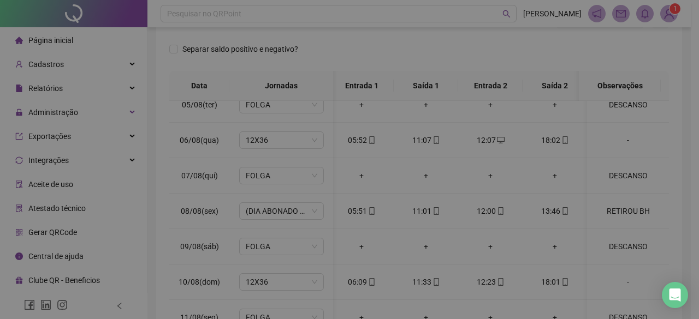
type textarea "**********"
type input "*****"
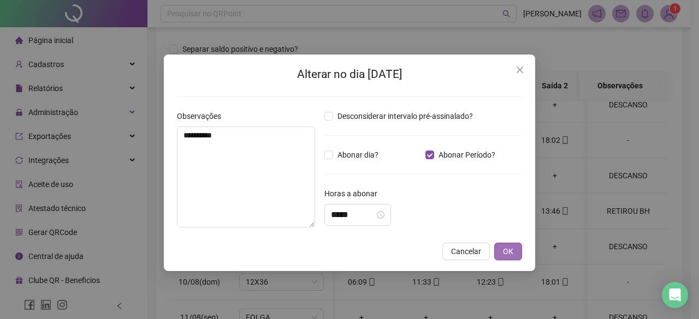
click at [510, 260] on button "OK" at bounding box center [508, 251] width 28 height 17
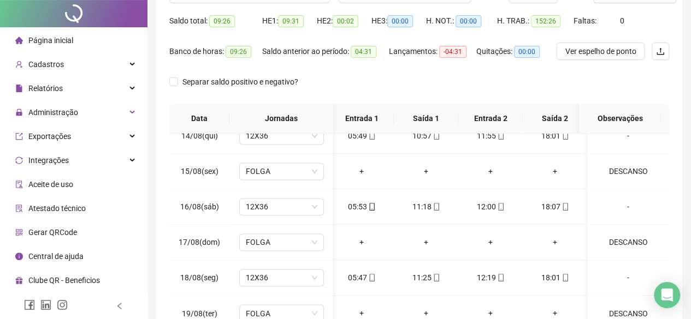
scroll to position [0, 0]
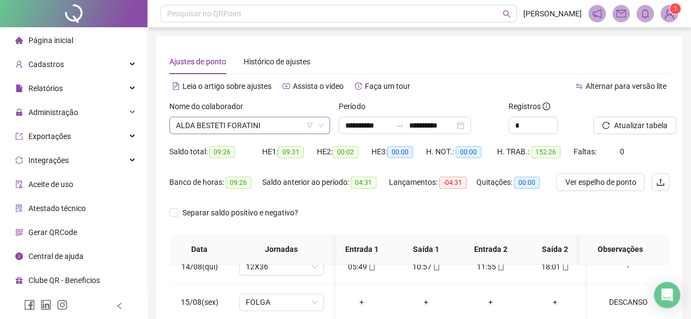
click at [258, 134] on div "ALDA BESTETI FORATINI" at bounding box center [249, 125] width 160 height 17
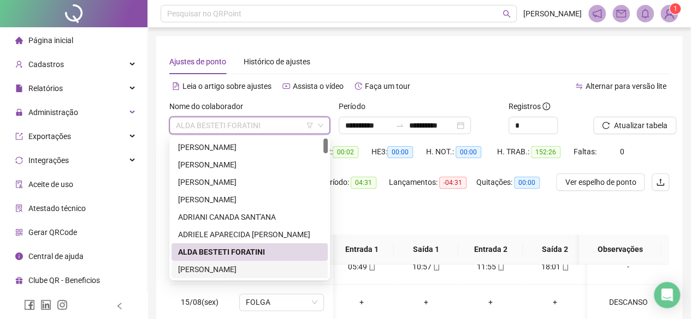
click at [230, 272] on div "ALESSANDRA MOLINA NUNES" at bounding box center [249, 270] width 143 height 12
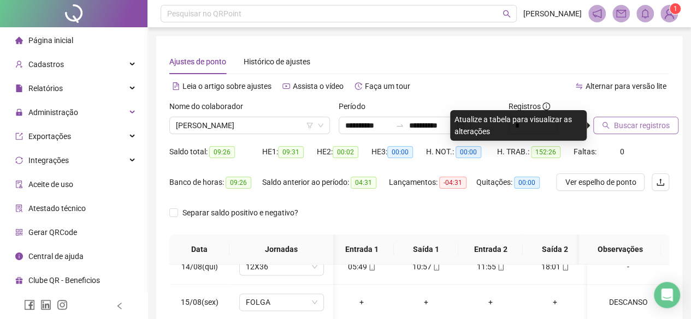
click at [630, 125] on span "Buscar registros" at bounding box center [642, 126] width 56 height 12
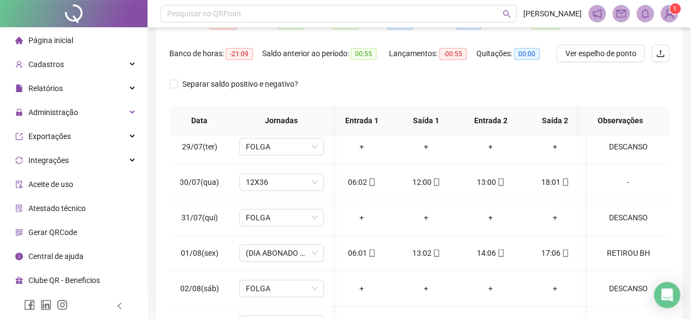
scroll to position [328, 4]
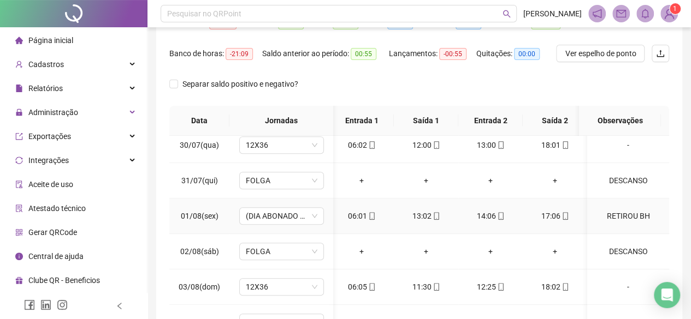
click at [619, 220] on td "RETIROU BH" at bounding box center [628, 216] width 82 height 35
click at [619, 216] on div "RETIROU BH" at bounding box center [628, 216] width 64 height 12
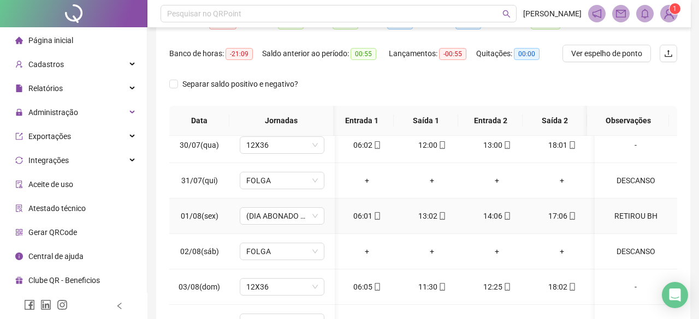
type input "*****"
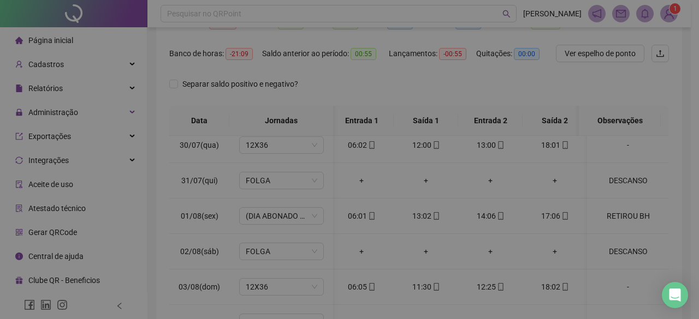
type textarea "**********"
type input "*****"
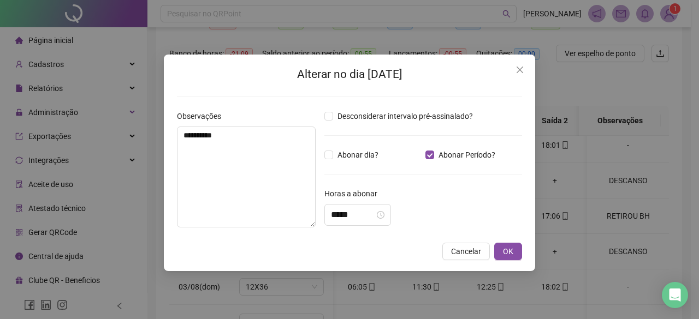
click at [525, 264] on div "**********" at bounding box center [349, 163] width 371 height 217
click at [512, 255] on span "OK" at bounding box center [508, 252] width 10 height 12
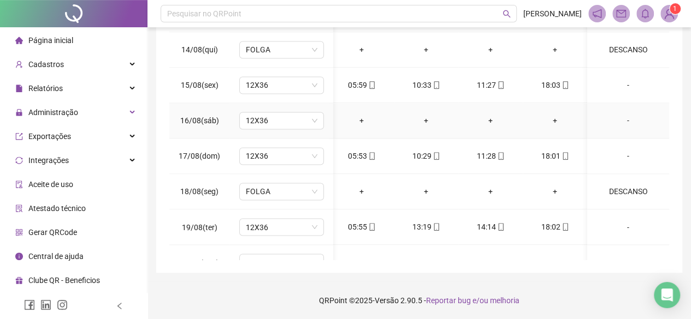
scroll to position [870, 4]
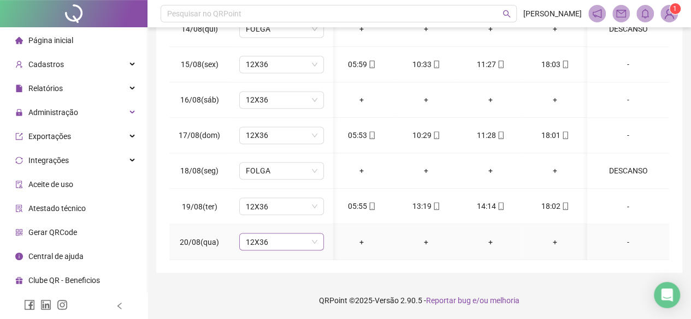
click at [302, 236] on span "12X36" at bounding box center [282, 242] width 72 height 16
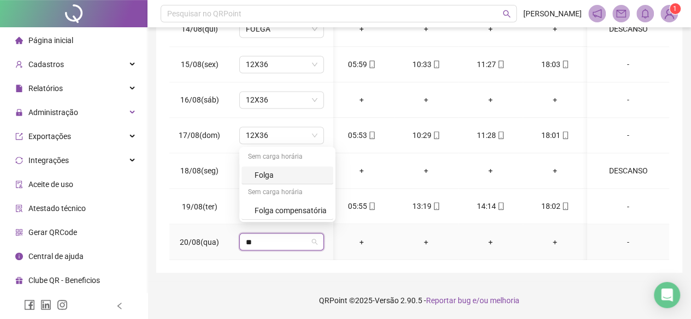
type input "***"
click at [317, 176] on div "Folga" at bounding box center [290, 175] width 72 height 12
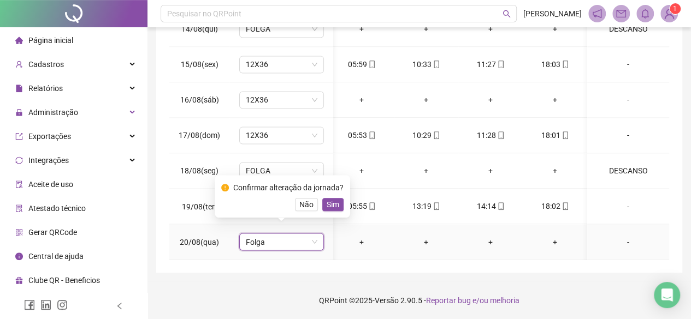
click at [340, 213] on div "Confirmar alteração da jornada? Não Sim" at bounding box center [282, 196] width 135 height 43
click at [341, 205] on button "Sim" at bounding box center [332, 204] width 21 height 13
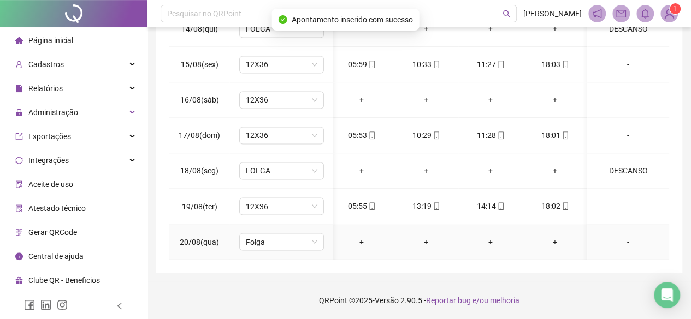
drag, startPoint x: 634, startPoint y: 236, endPoint x: 615, endPoint y: 234, distance: 19.7
click at [631, 236] on div "-" at bounding box center [628, 242] width 64 height 12
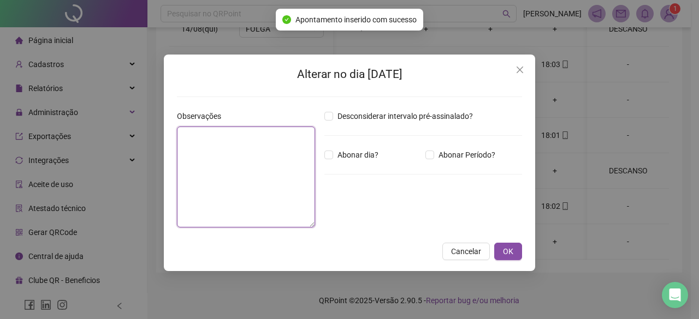
click at [252, 162] on textarea at bounding box center [246, 177] width 138 height 101
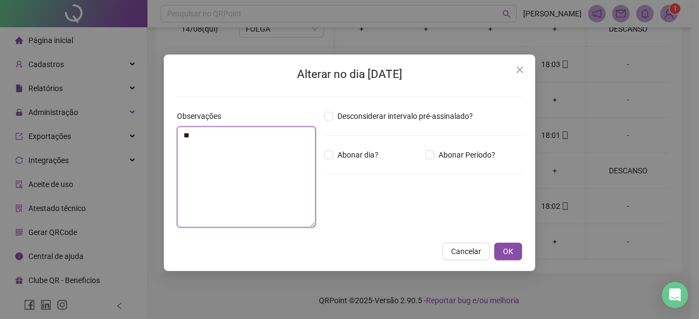
type textarea "*"
type textarea "********"
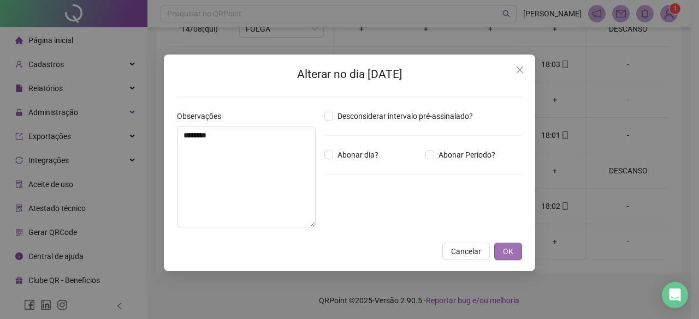
click at [508, 257] on span "OK" at bounding box center [508, 252] width 10 height 12
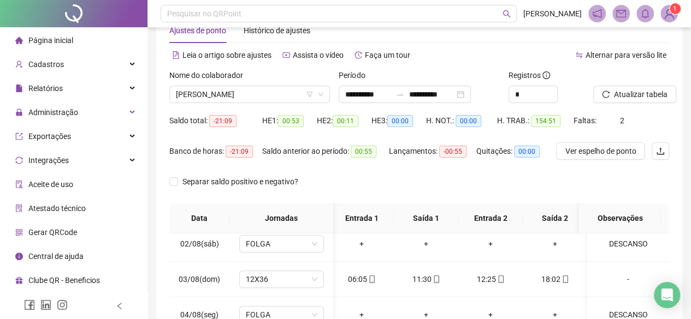
scroll to position [0, 0]
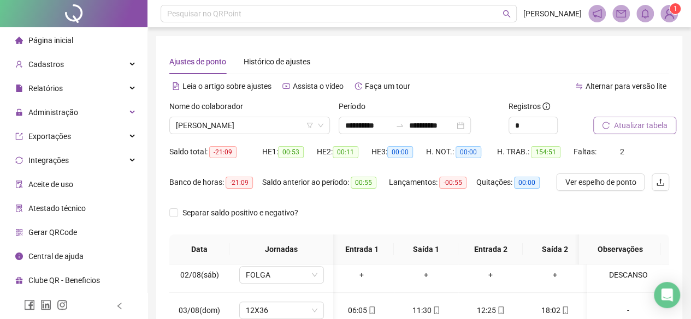
click at [622, 129] on span "Atualizar tabela" at bounding box center [640, 126] width 53 height 12
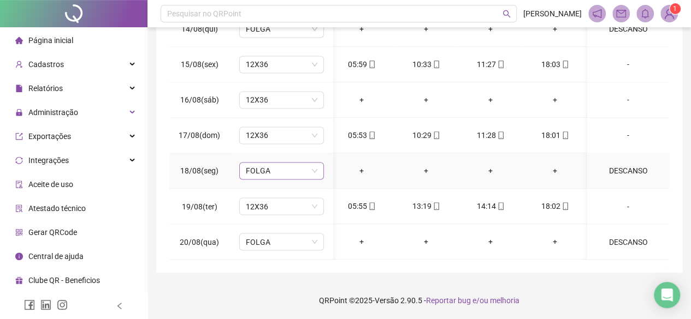
scroll to position [815, 4]
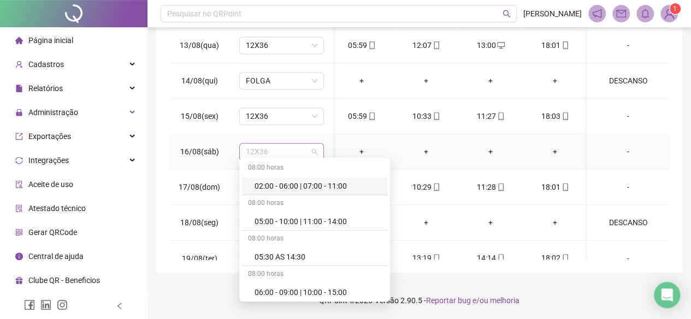
click at [265, 148] on span "12X36" at bounding box center [282, 152] width 72 height 16
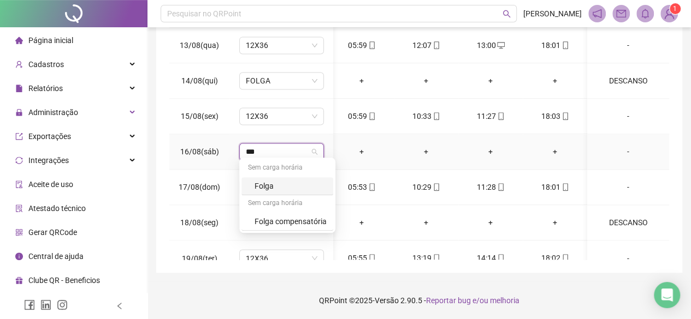
type input "****"
click at [260, 195] on div "Sem carga horária" at bounding box center [287, 203] width 92 height 17
click at [263, 192] on div "Folga" at bounding box center [287, 186] width 92 height 18
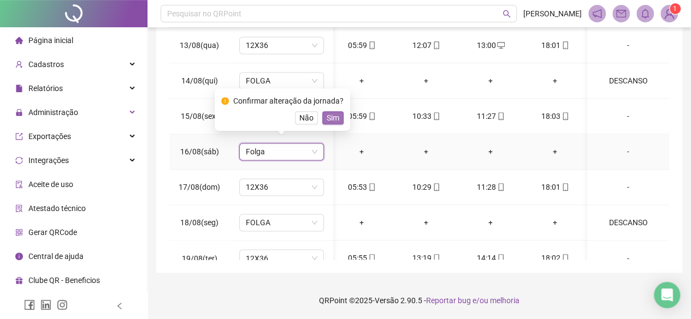
click at [334, 118] on span "Sim" at bounding box center [332, 118] width 13 height 12
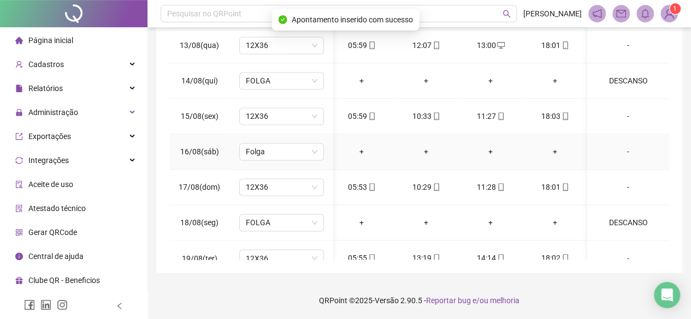
click at [614, 147] on div "-" at bounding box center [628, 152] width 64 height 12
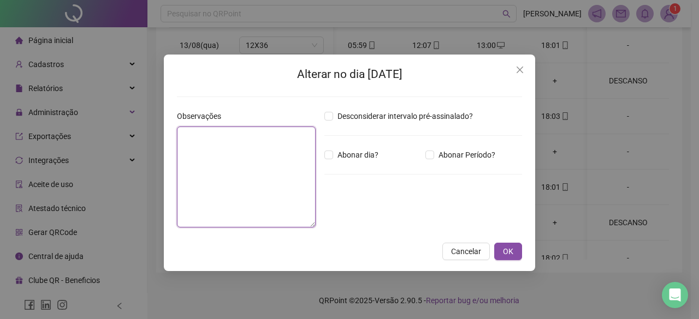
click at [191, 168] on textarea at bounding box center [246, 177] width 139 height 101
type textarea "********"
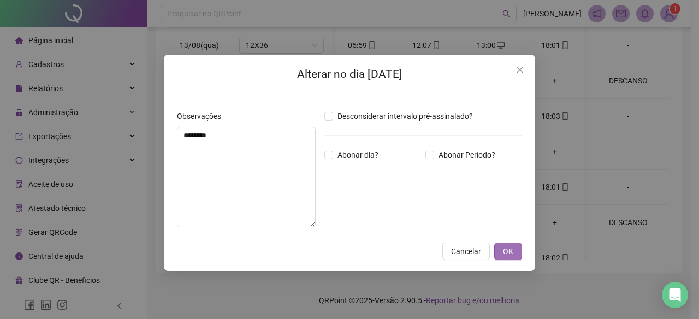
click at [503, 248] on span "OK" at bounding box center [508, 252] width 10 height 12
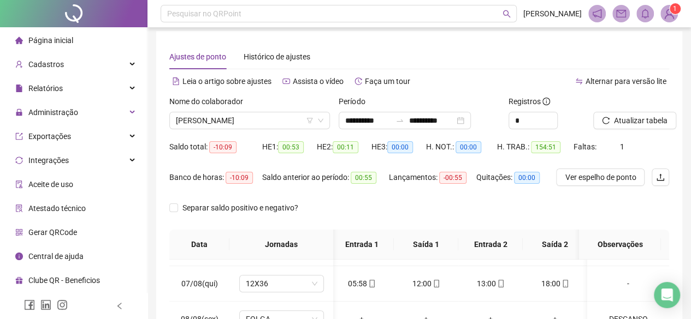
scroll to position [0, 0]
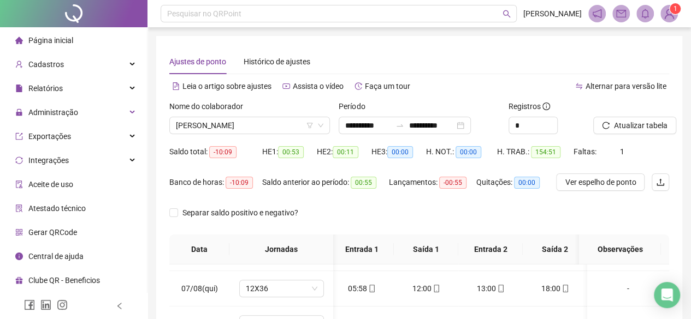
click at [642, 137] on div "Atualizar tabela" at bounding box center [630, 121] width 85 height 43
click at [637, 134] on div "Atualizar tabela" at bounding box center [630, 121] width 85 height 43
click at [635, 130] on span "Atualizar tabela" at bounding box center [640, 126] width 53 height 12
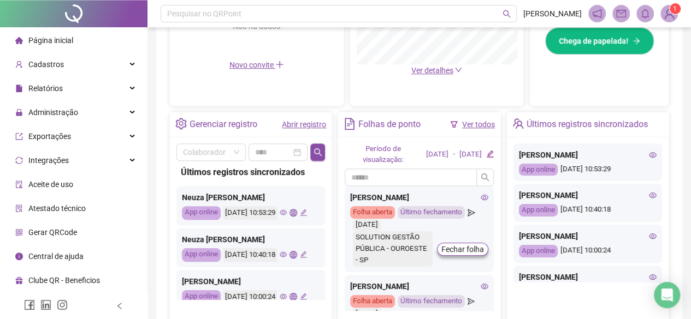
scroll to position [346, 0]
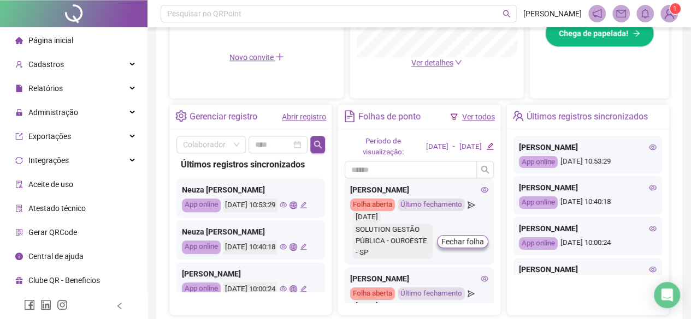
drag, startPoint x: 690, startPoint y: 213, endPoint x: 698, endPoint y: 200, distance: 15.4
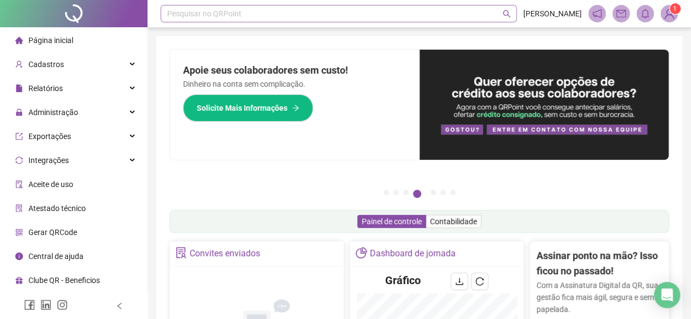
scroll to position [0, 0]
click at [222, 10] on div "Pesquisar no QRPoint" at bounding box center [338, 13] width 356 height 17
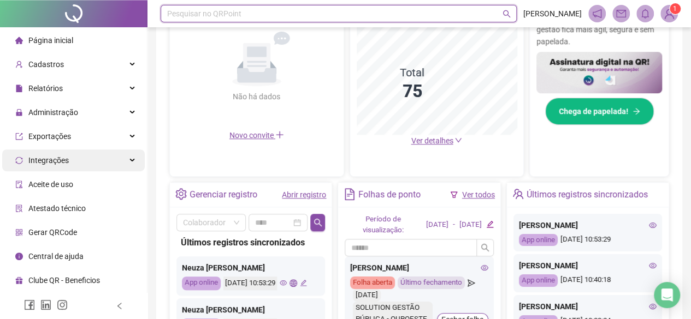
scroll to position [273, 0]
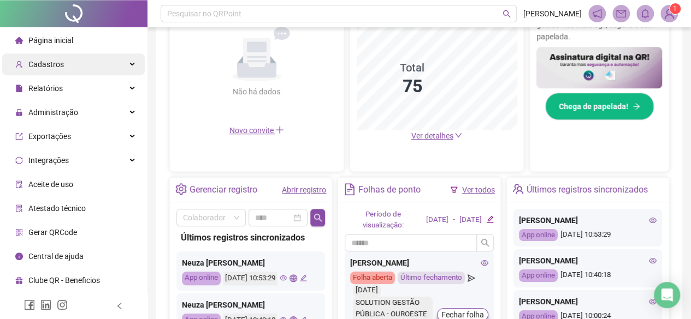
click at [50, 70] on span "Cadastros" at bounding box center [39, 64] width 49 height 22
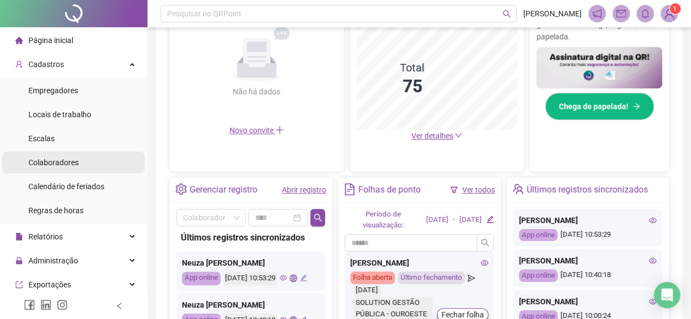
click at [58, 158] on span "Colaboradores" at bounding box center [53, 162] width 50 height 9
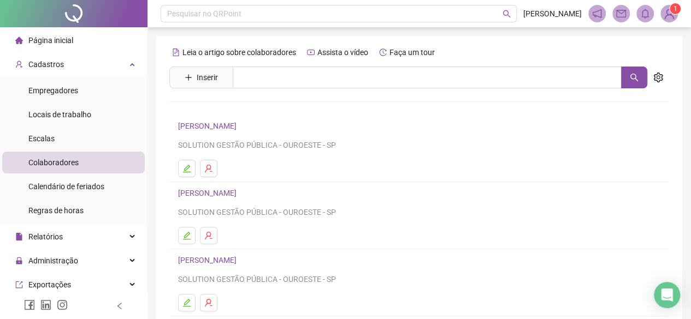
click at [435, 66] on div "Leia o artigo sobre colaboradores Assista o vídeo Faça um tour Inserir Nenhum r…" at bounding box center [418, 256] width 499 height 424
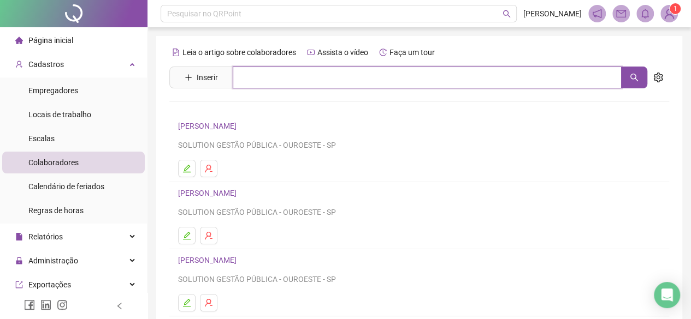
click at [431, 75] on input "text" at bounding box center [427, 78] width 389 height 22
click at [635, 70] on button "button" at bounding box center [634, 78] width 26 height 22
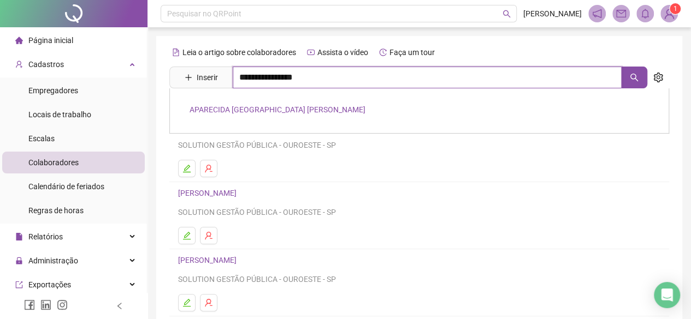
type input "**********"
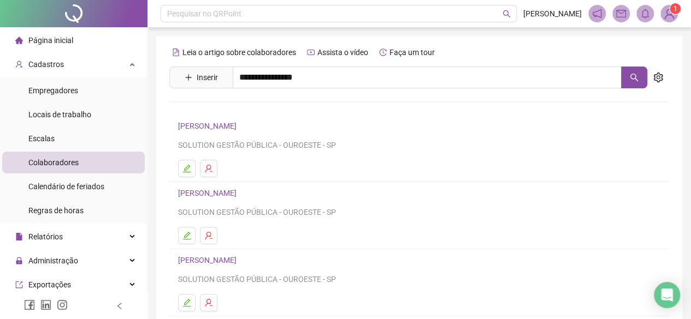
click at [282, 111] on link "APARECIDA LISBOA SAMPAIO LEITE" at bounding box center [277, 109] width 176 height 9
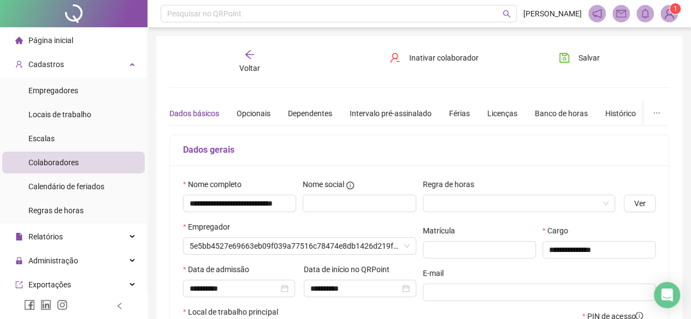
type input "**********"
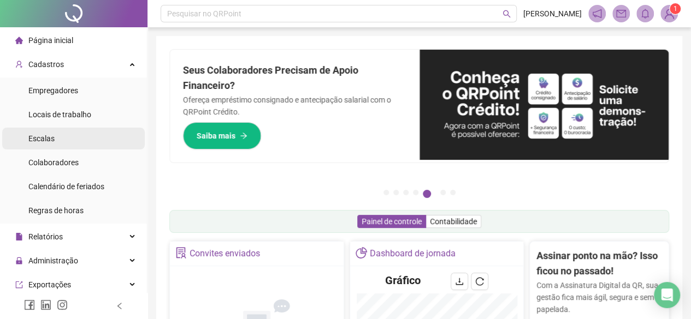
click at [60, 136] on li "Escalas" at bounding box center [73, 139] width 142 height 22
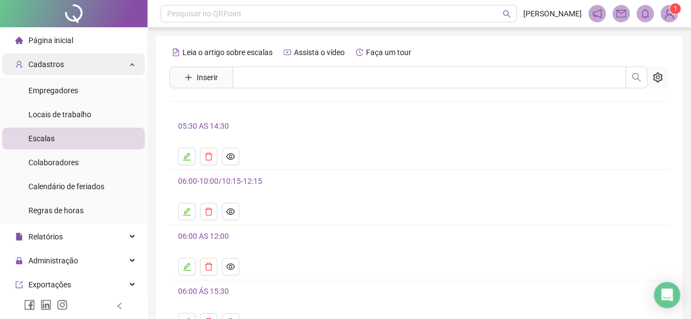
click at [85, 65] on div "Cadastros" at bounding box center [73, 64] width 142 height 22
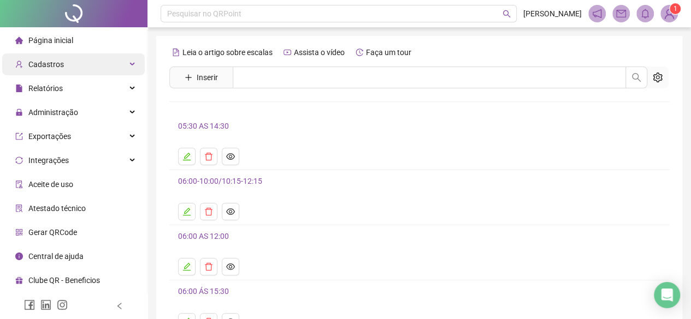
click at [85, 65] on div "Cadastros" at bounding box center [73, 64] width 142 height 22
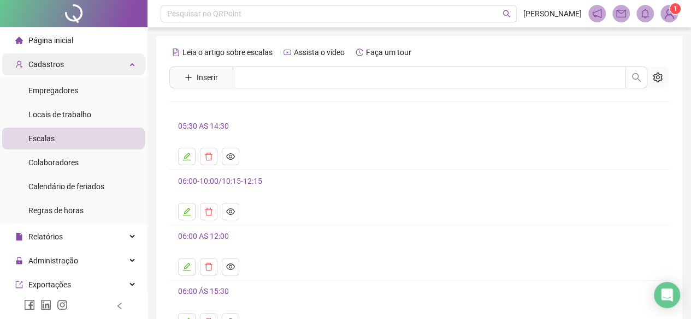
click at [60, 65] on span "Cadastros" at bounding box center [45, 64] width 35 height 9
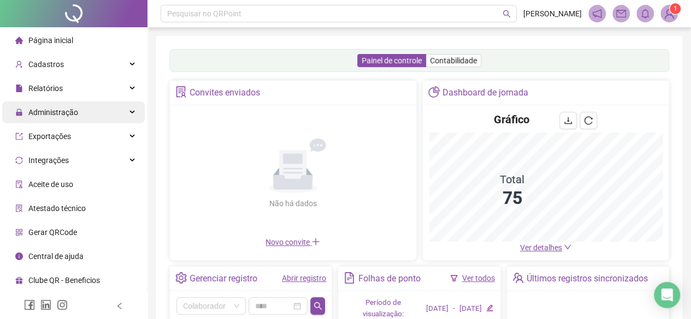
click at [69, 106] on span "Administração" at bounding box center [46, 113] width 63 height 22
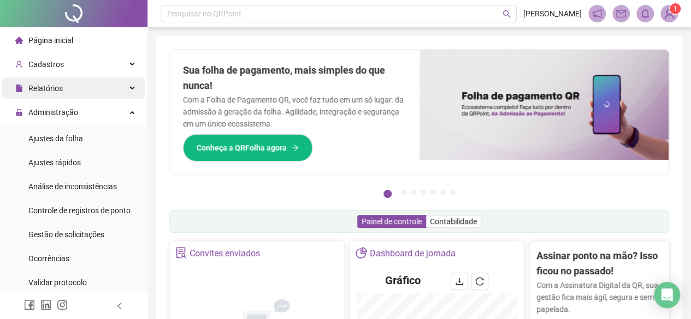
click at [72, 88] on div "Relatórios" at bounding box center [73, 89] width 142 height 22
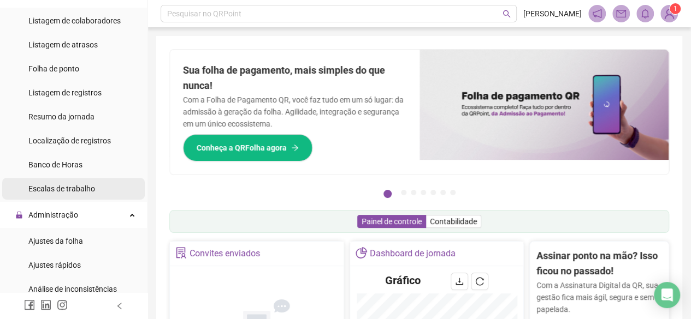
scroll to position [218, 0]
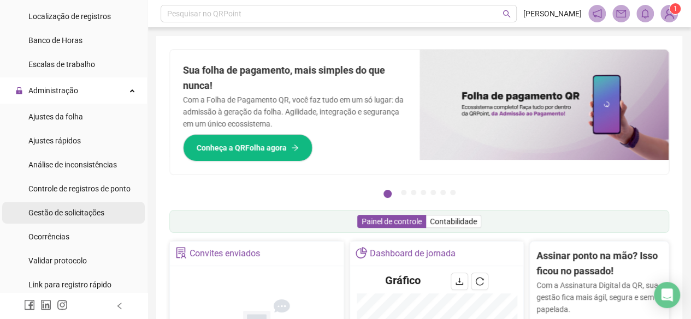
click at [87, 216] on span "Gestão de solicitações" at bounding box center [66, 213] width 76 height 9
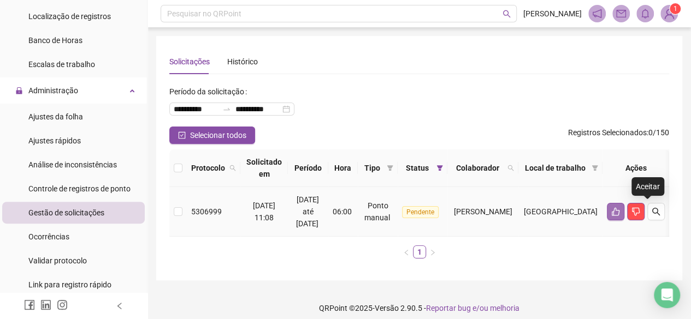
click at [620, 214] on icon "like" at bounding box center [615, 211] width 9 height 9
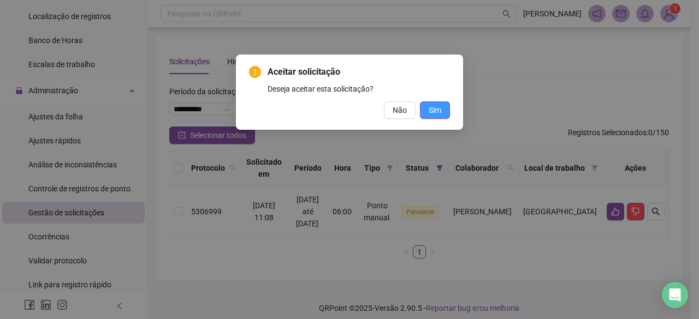
click at [439, 105] on span "Sim" at bounding box center [435, 110] width 13 height 12
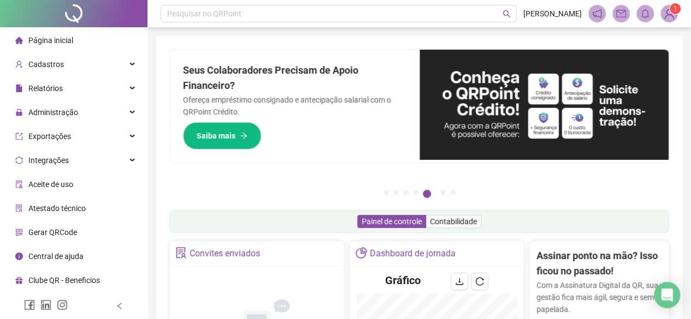
click at [176, 183] on div "Pague o QRPoint com Cartão de Crédito Sua assinatura: mais segurança, prática e…" at bounding box center [418, 125] width 499 height 153
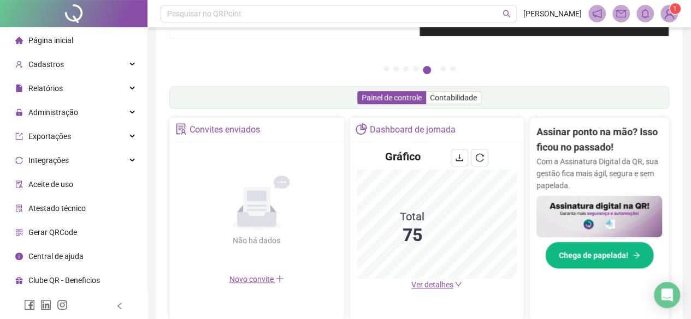
scroll to position [164, 0]
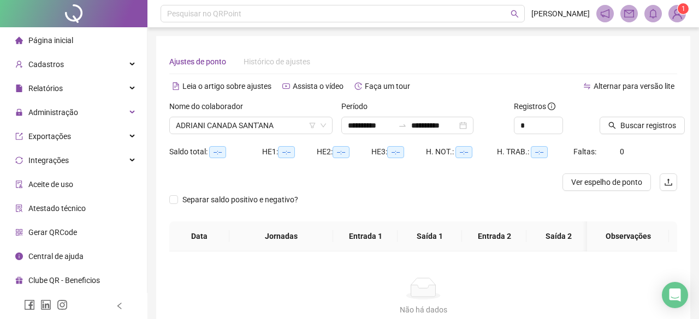
type input "**********"
